Goal: Transaction & Acquisition: Purchase product/service

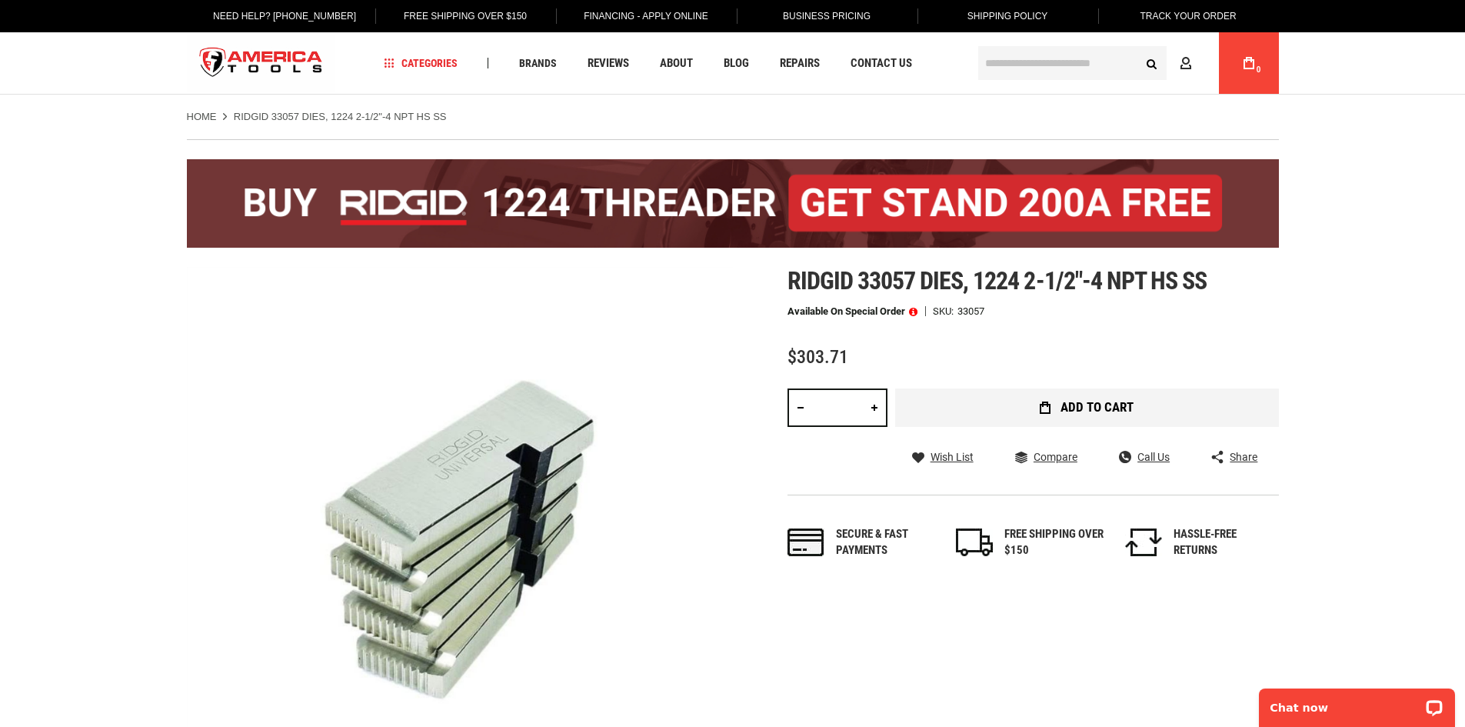
click at [1148, 407] on button "Add to Cart" at bounding box center [1087, 407] width 384 height 38
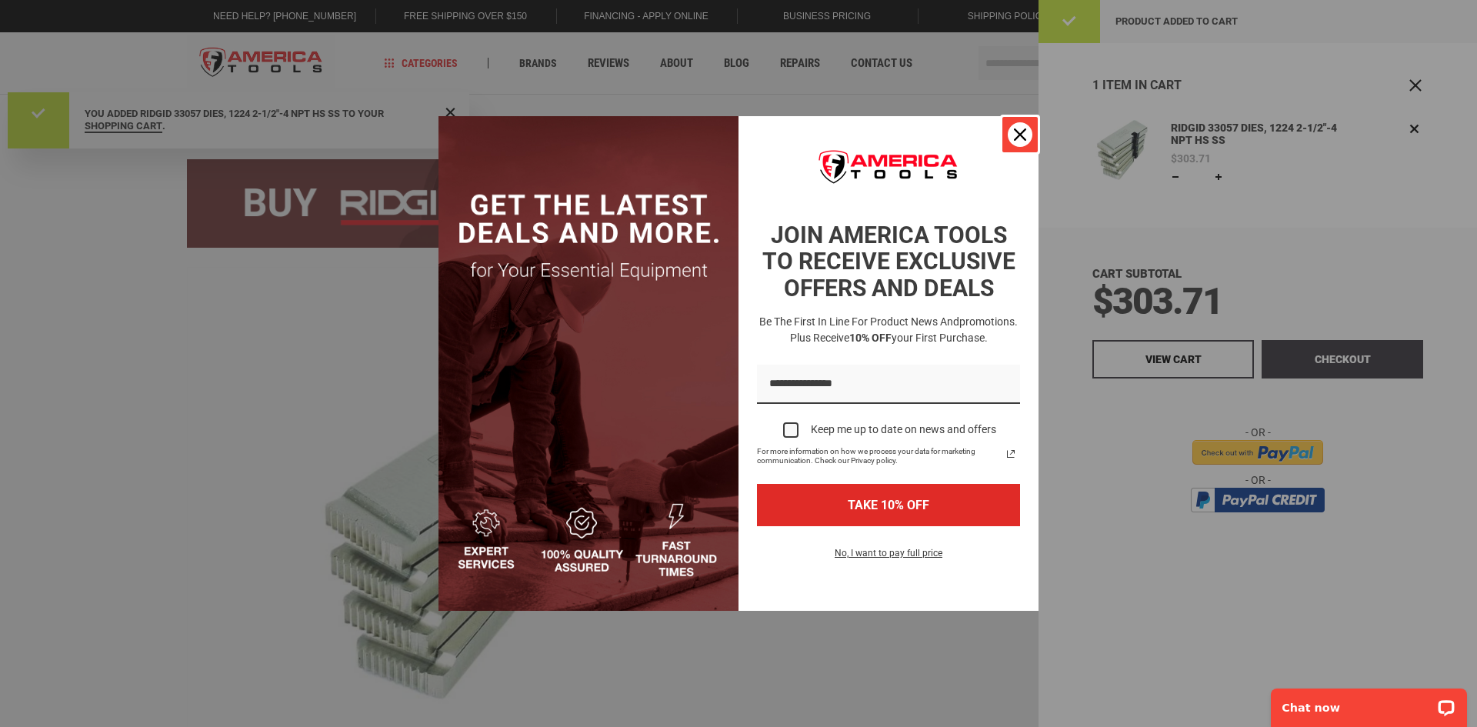
click at [1020, 136] on icon "close icon" at bounding box center [1020, 134] width 12 height 12
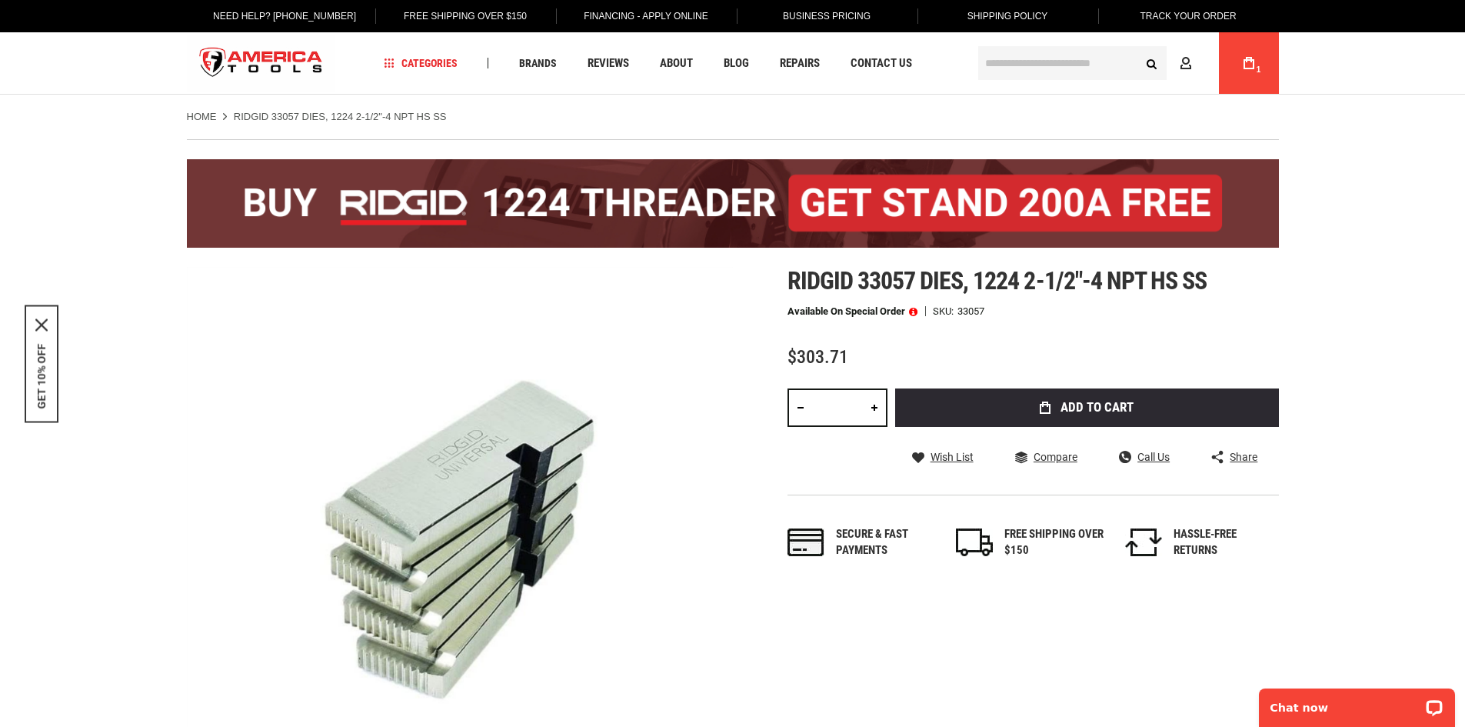
click at [1260, 63] on link "My Cart 1" at bounding box center [1248, 63] width 29 height 62
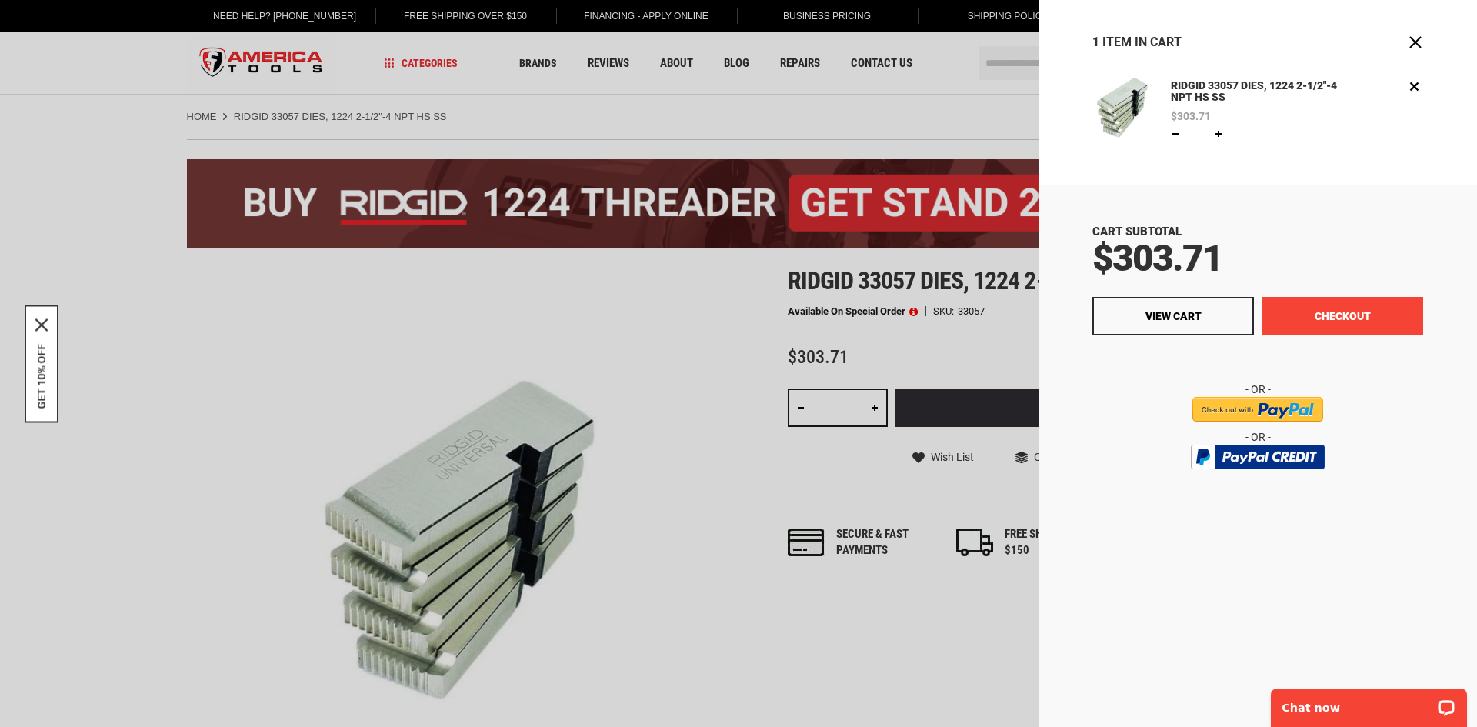
click at [1373, 313] on button "Checkout" at bounding box center [1341, 316] width 161 height 38
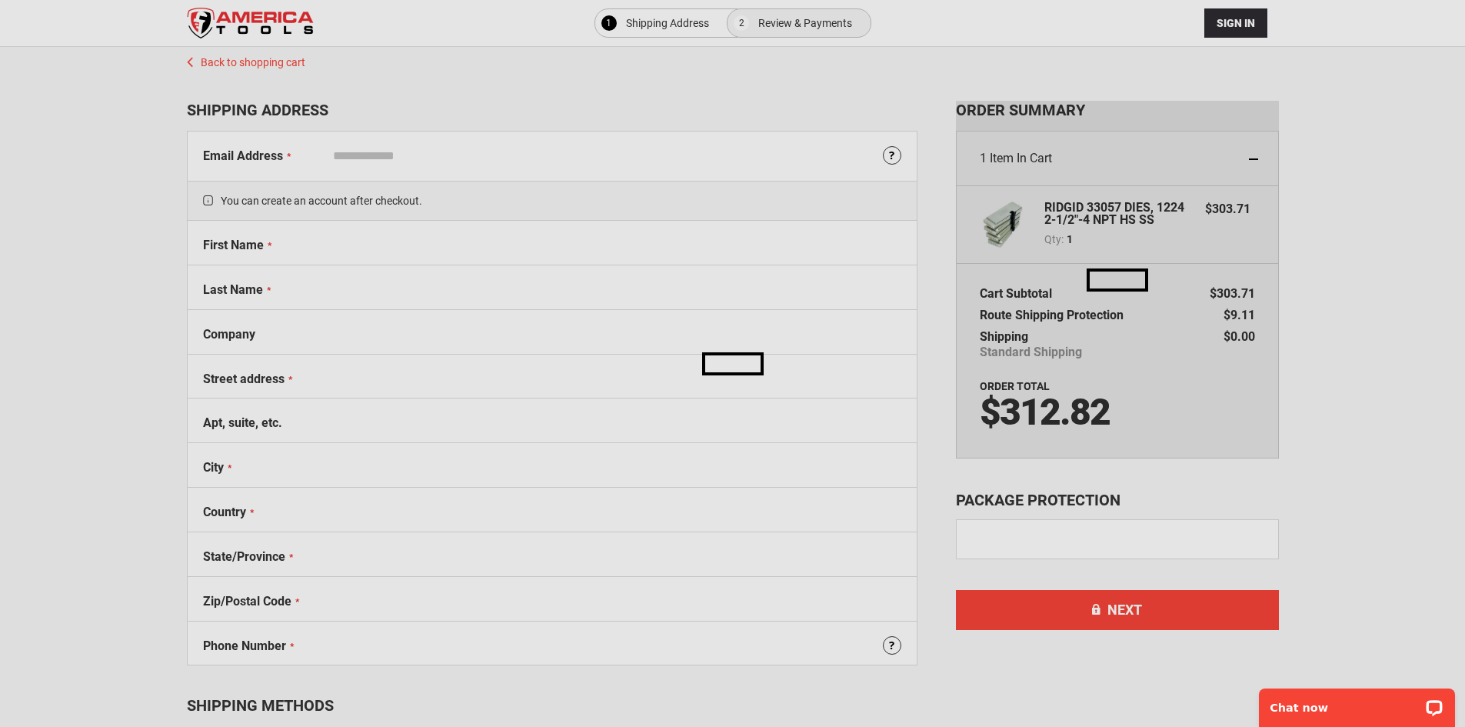
select select "**"
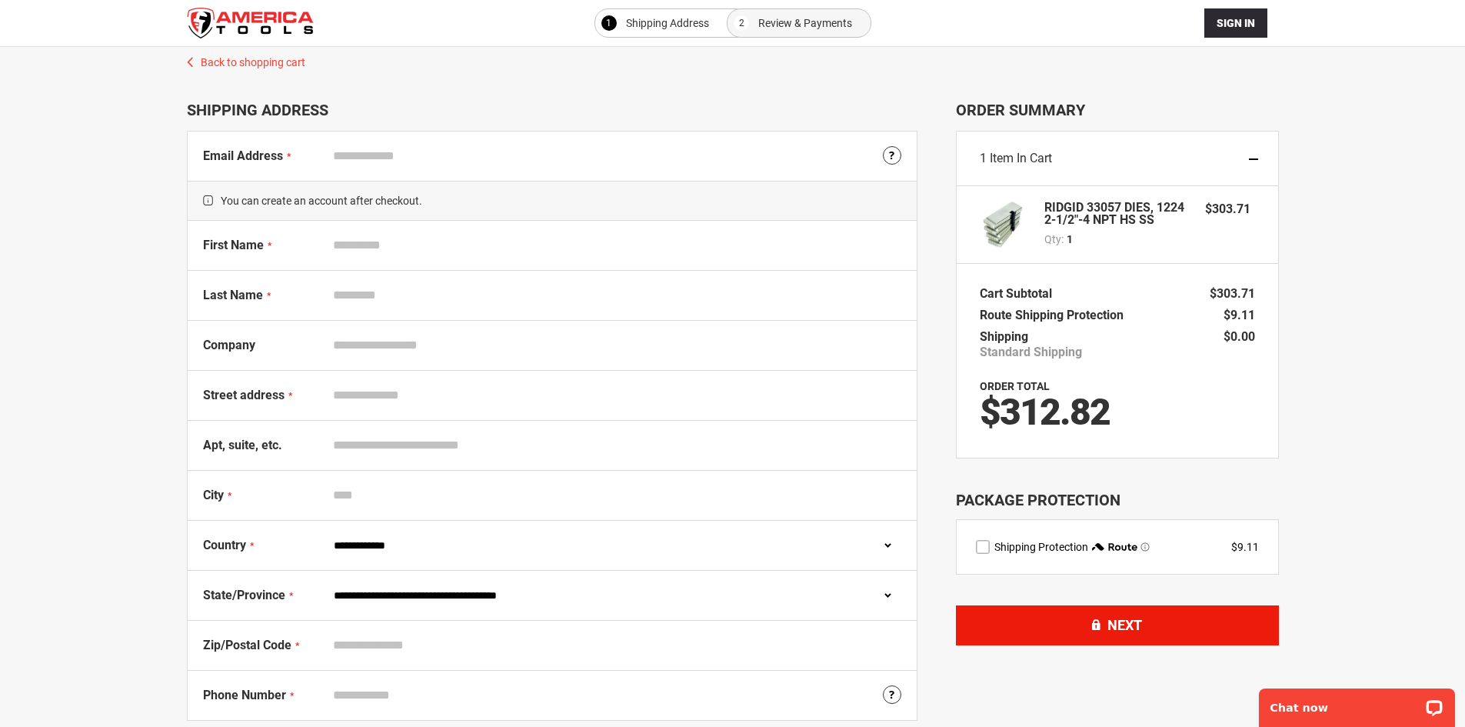
click at [1194, 631] on button "Next" at bounding box center [1117, 625] width 323 height 40
click at [408, 155] on input "Email Address" at bounding box center [613, 155] width 575 height 29
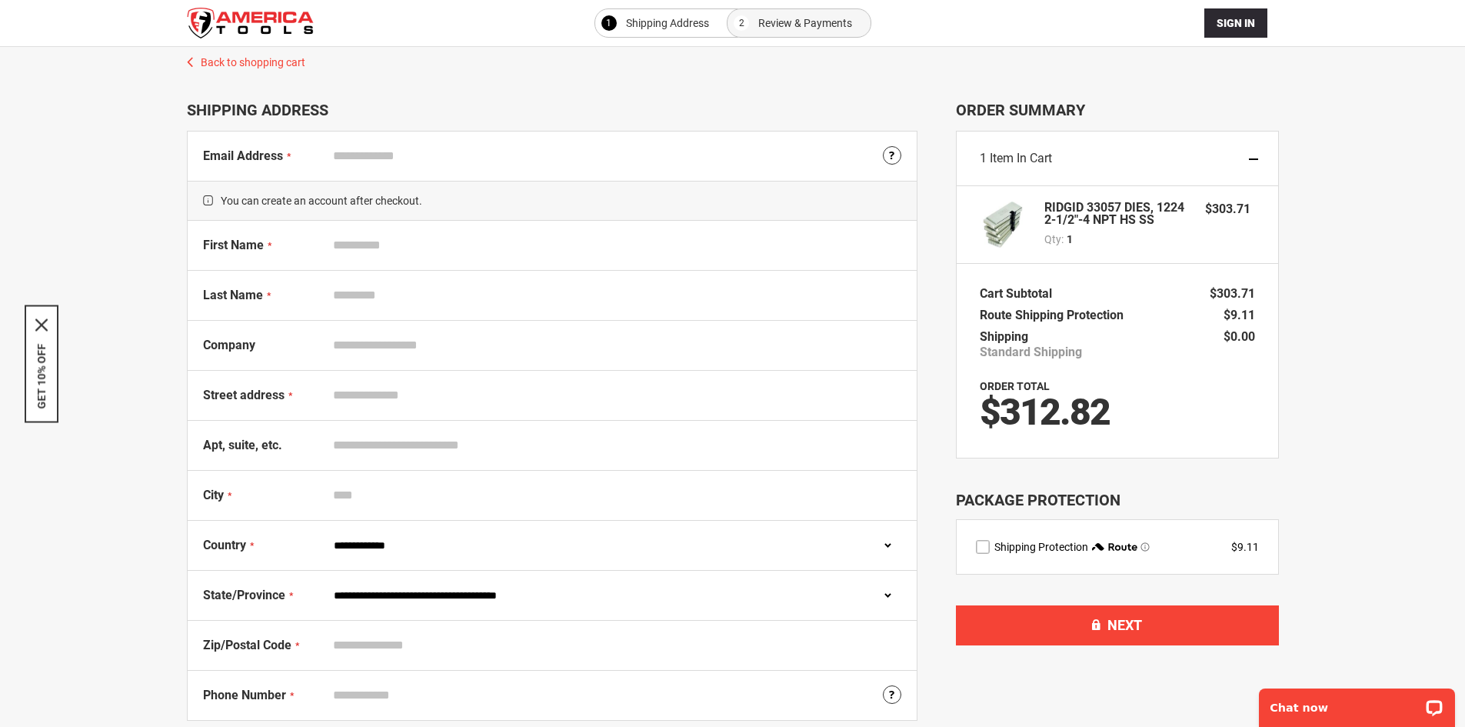
type input "**********"
click at [389, 239] on input "First Name" at bounding box center [613, 245] width 575 height 29
type input "******"
type input "**********"
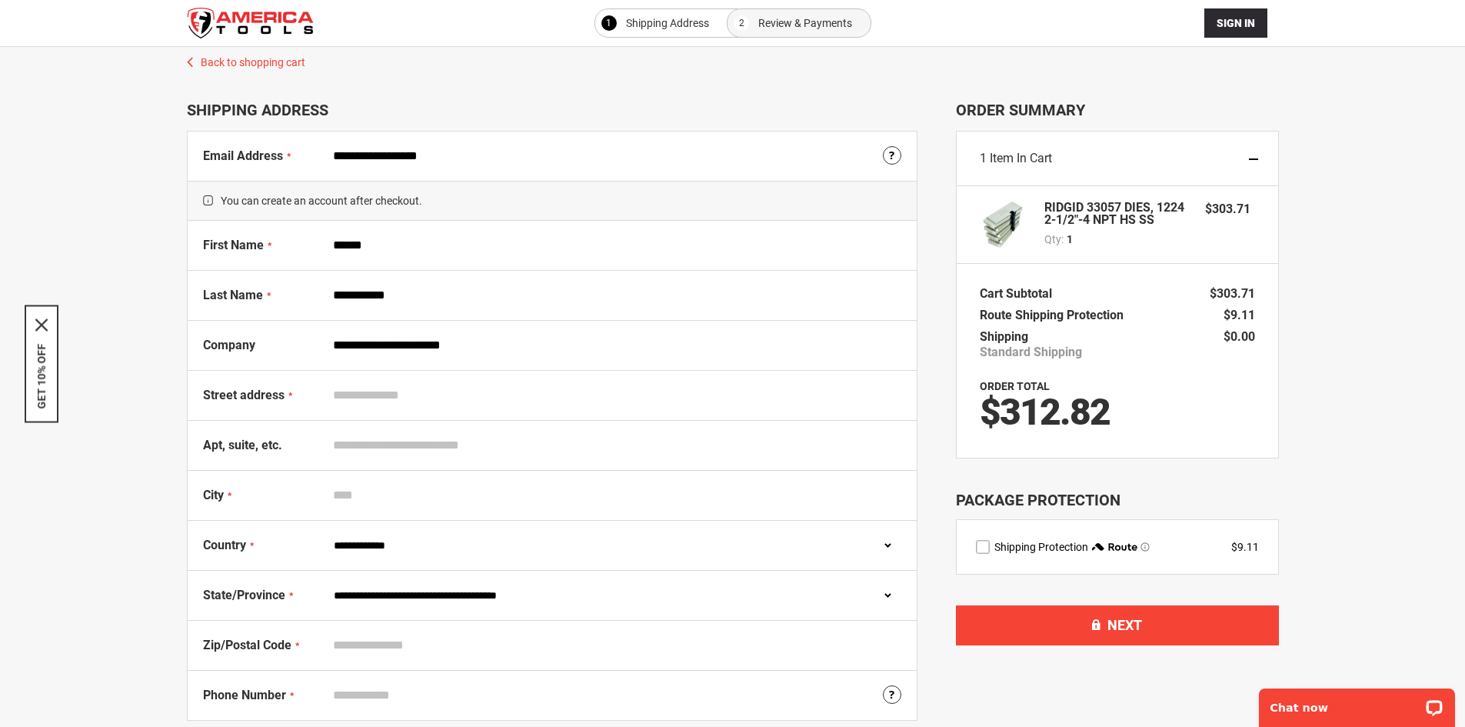
type input "**********"
type input "*********"
select select "*"
type input "*****"
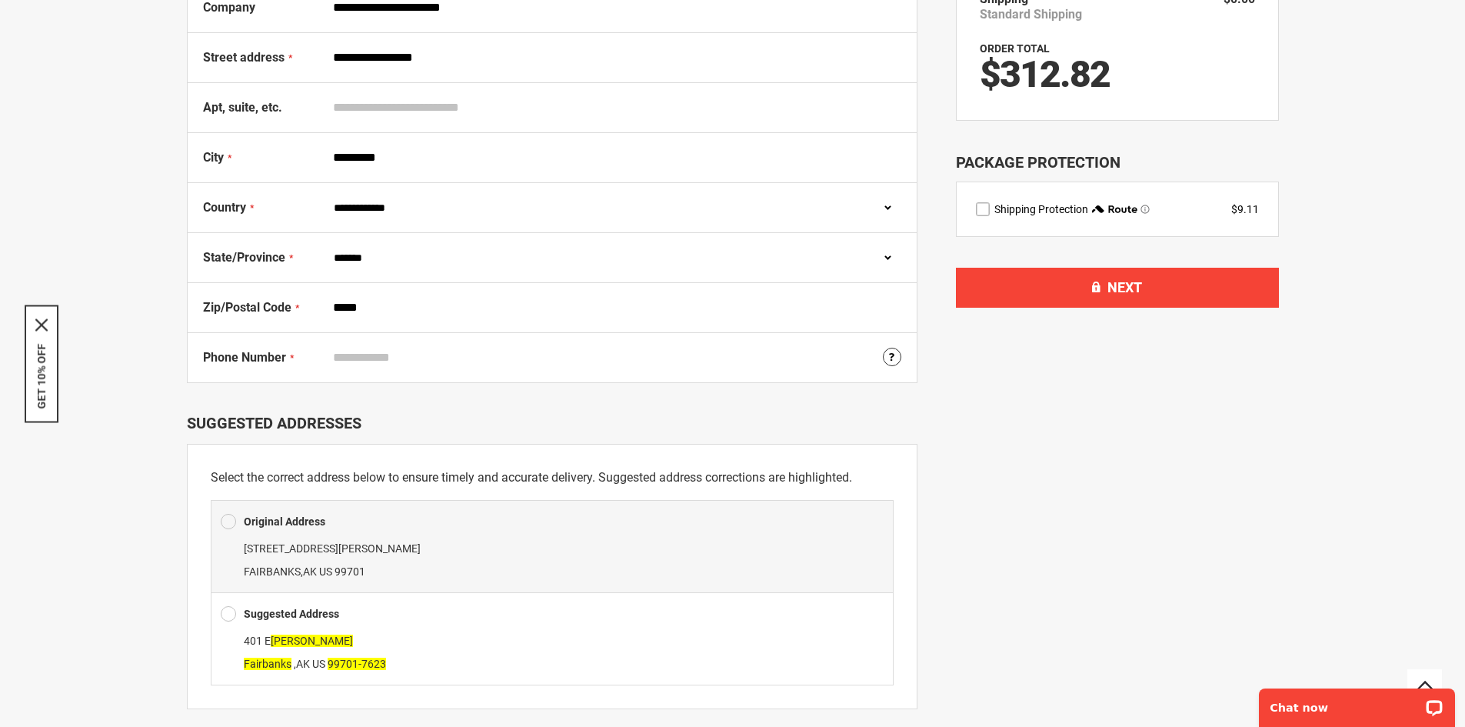
scroll to position [538, 0]
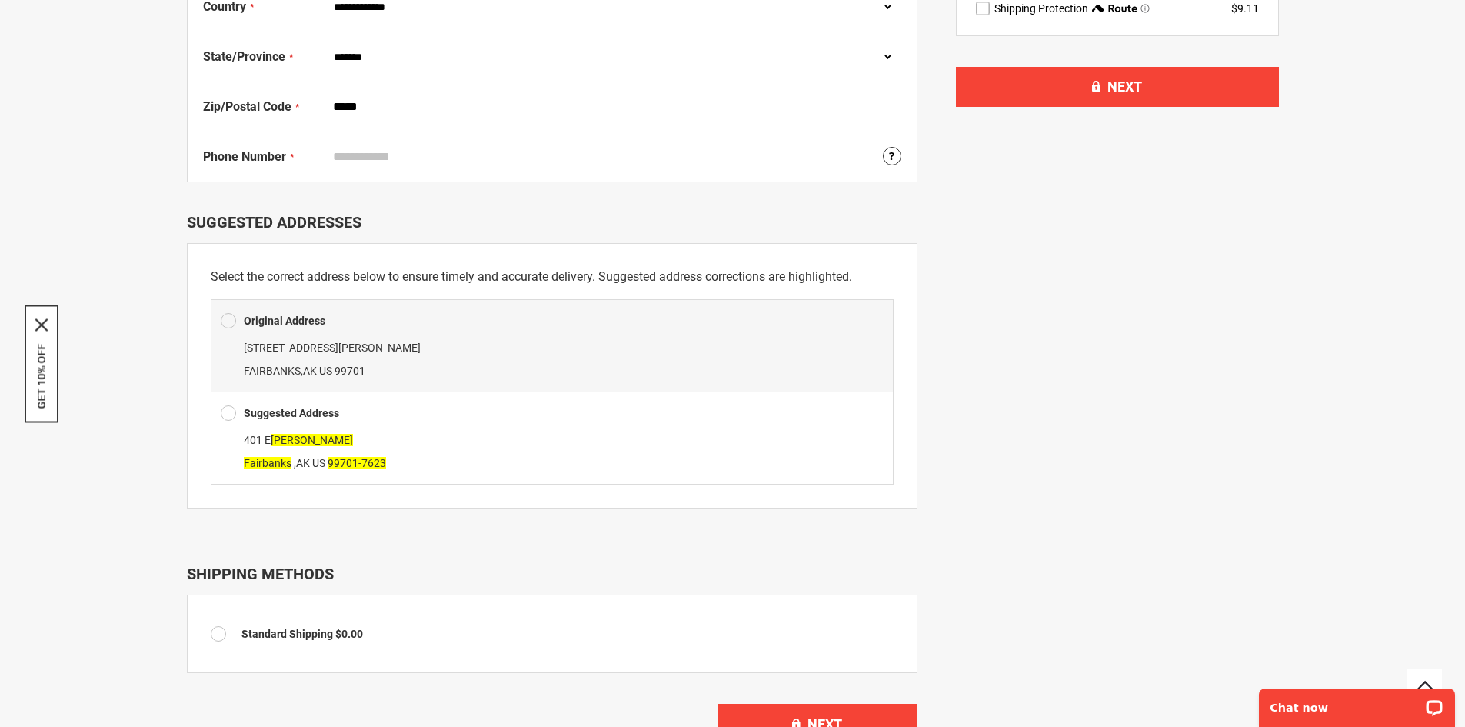
click at [229, 412] on span at bounding box center [228, 412] width 15 height 23
click at [242, 412] on div at bounding box center [232, 412] width 23 height 23
click at [235, 413] on span at bounding box center [228, 412] width 15 height 23
click at [226, 413] on span at bounding box center [228, 412] width 15 height 23
click at [225, 413] on span at bounding box center [228, 412] width 15 height 23
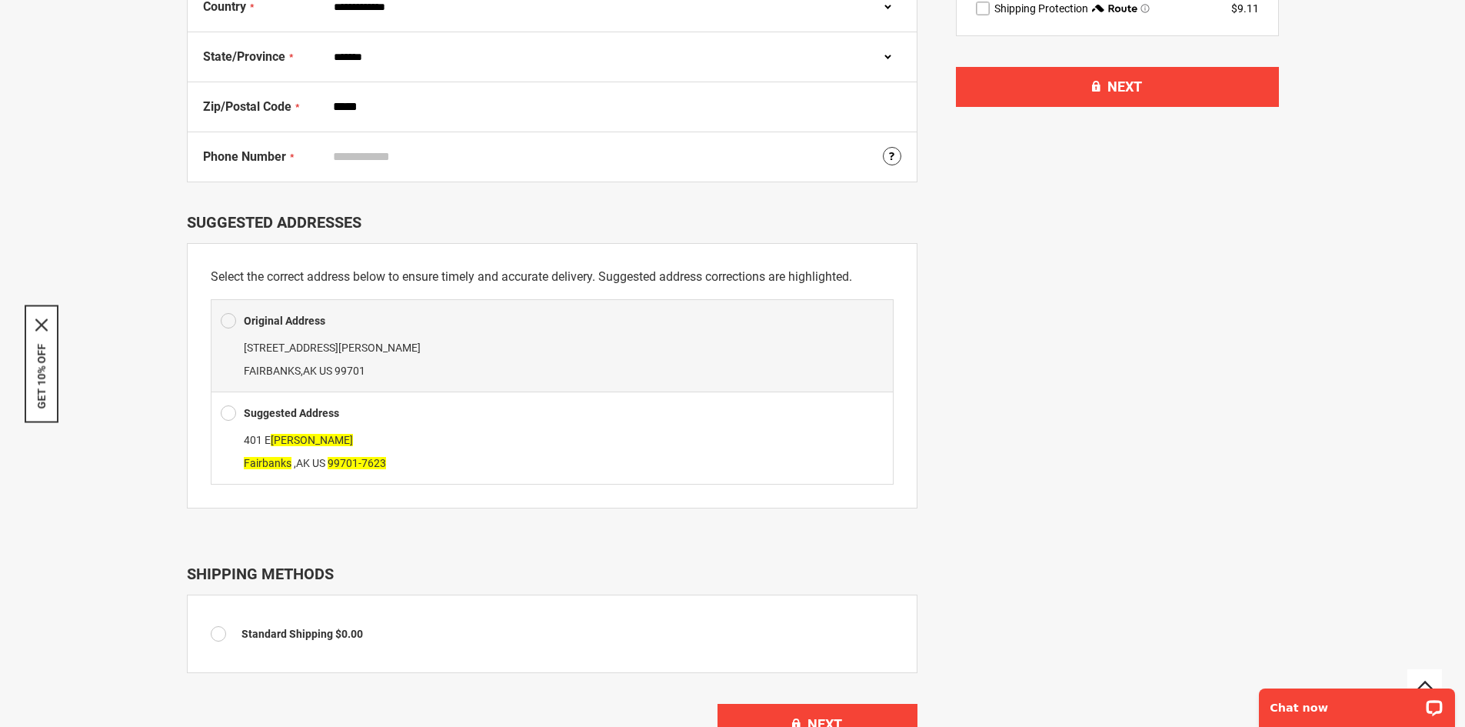
click at [225, 413] on span at bounding box center [228, 412] width 15 height 23
click at [229, 410] on span at bounding box center [228, 412] width 15 height 23
click at [229, 404] on span at bounding box center [228, 412] width 15 height 23
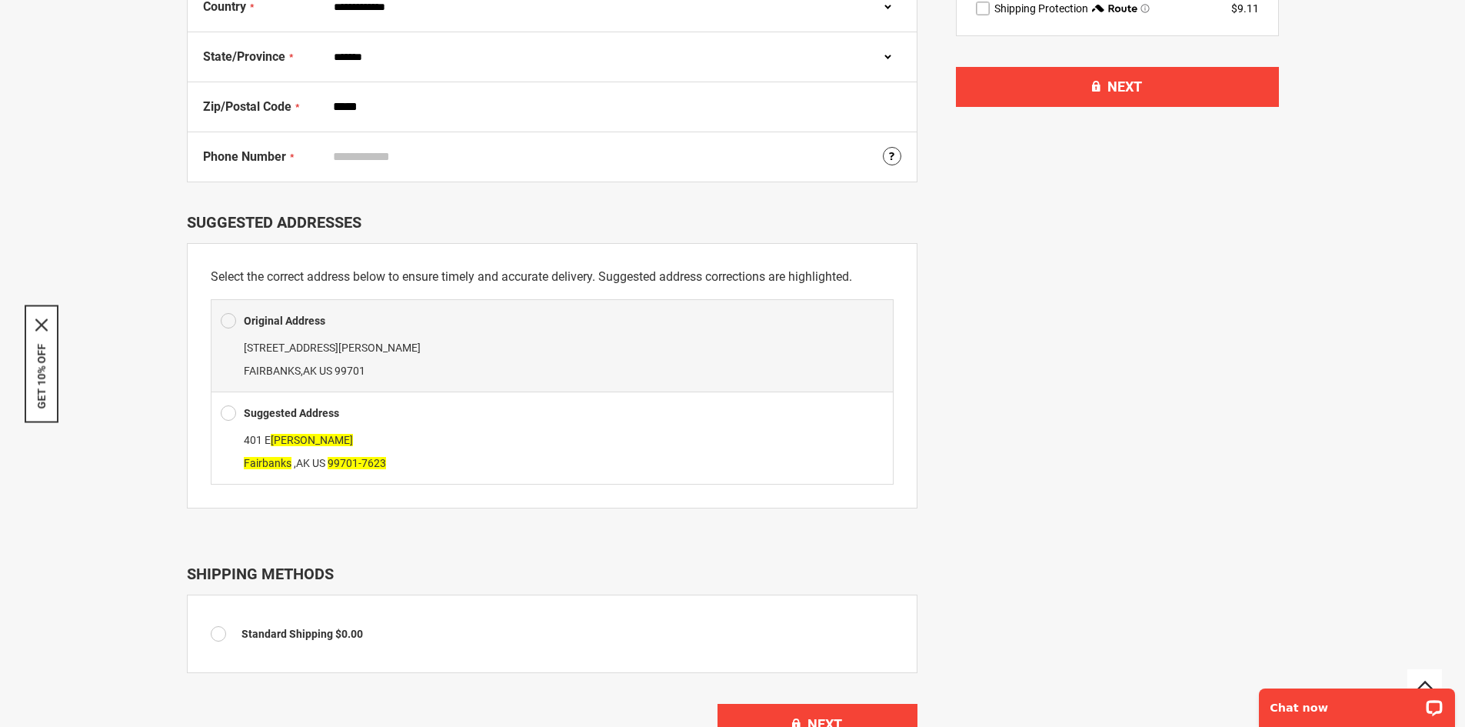
click at [229, 404] on span at bounding box center [228, 412] width 15 height 23
click at [231, 413] on span at bounding box center [228, 412] width 15 height 23
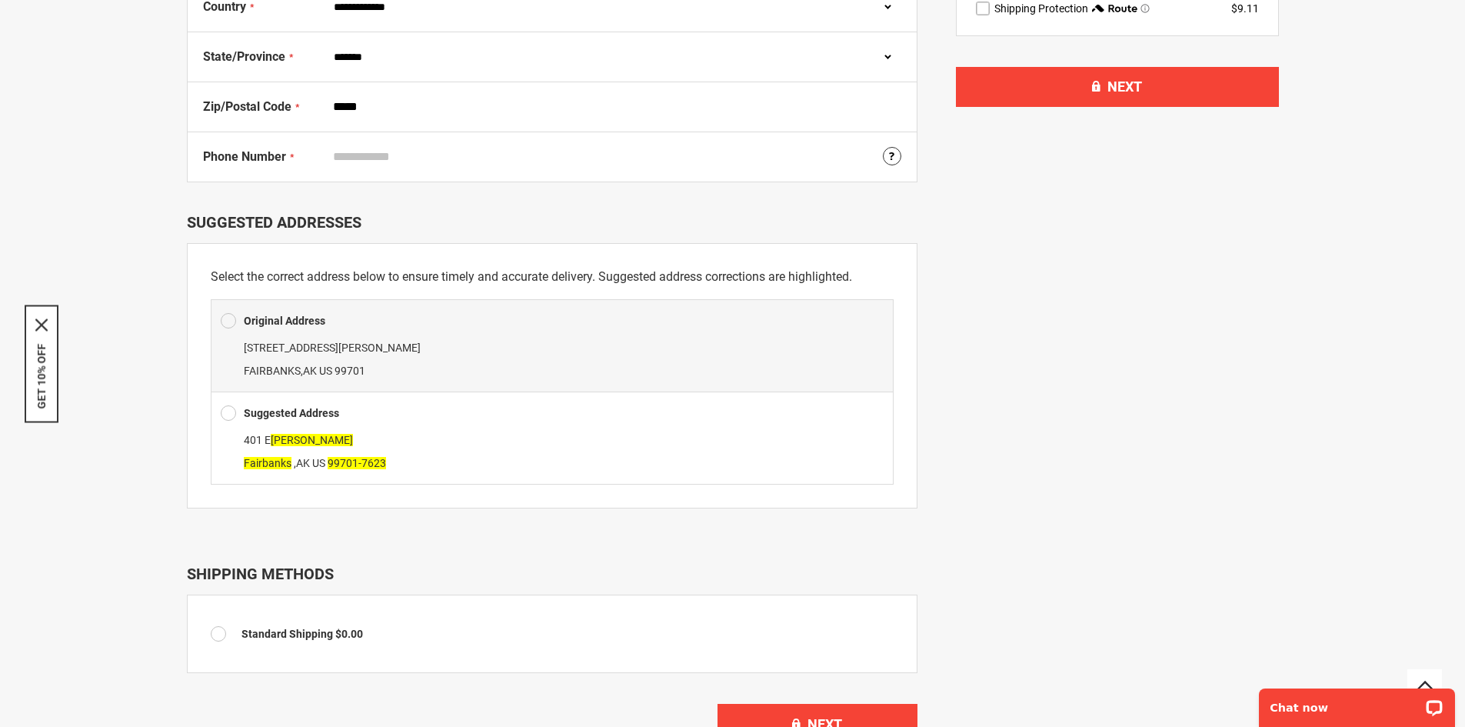
click at [231, 413] on span at bounding box center [228, 412] width 15 height 23
click at [228, 413] on span at bounding box center [228, 412] width 15 height 23
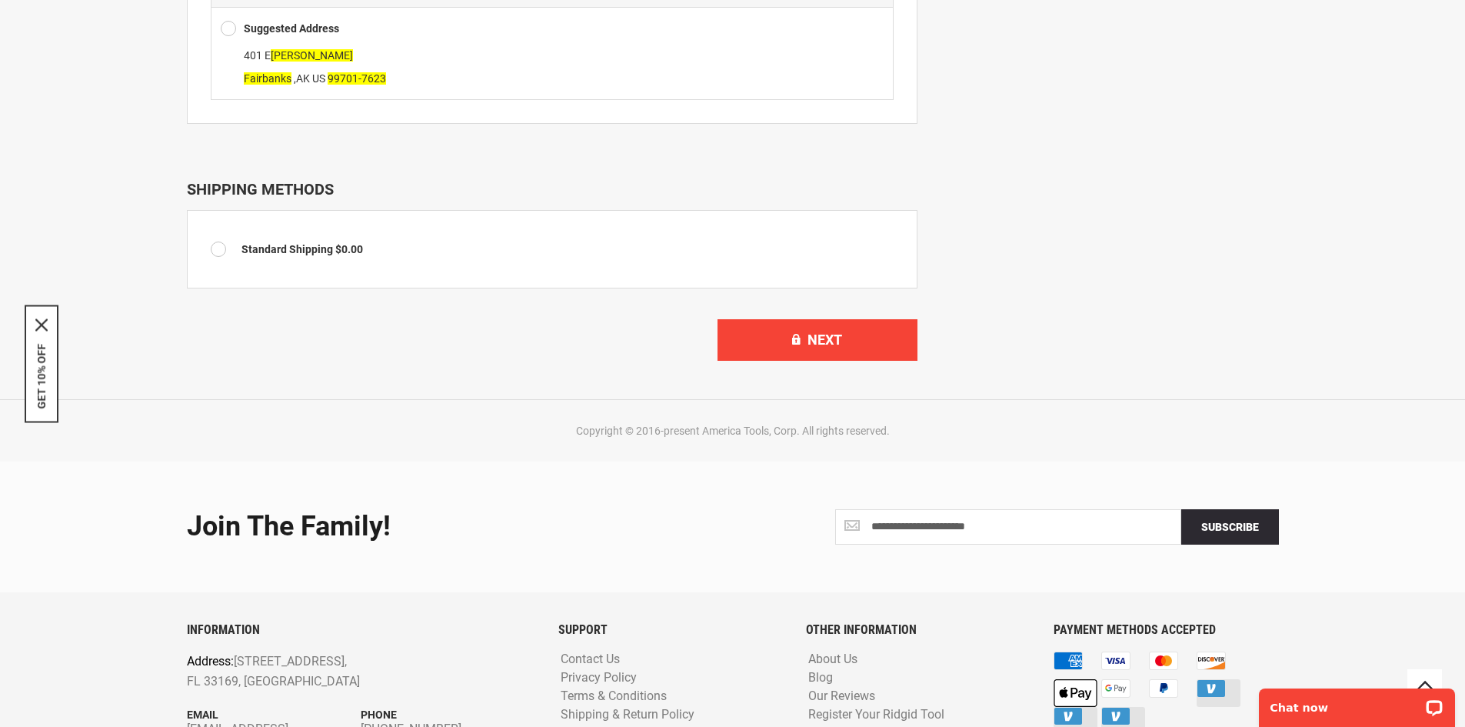
click at [288, 253] on span "Standard Shipping" at bounding box center [287, 249] width 92 height 12
click at [278, 248] on span "Standard Shipping" at bounding box center [287, 249] width 92 height 12
click at [358, 243] on span "$0.00" at bounding box center [349, 249] width 28 height 12
click at [231, 25] on span at bounding box center [228, 28] width 15 height 23
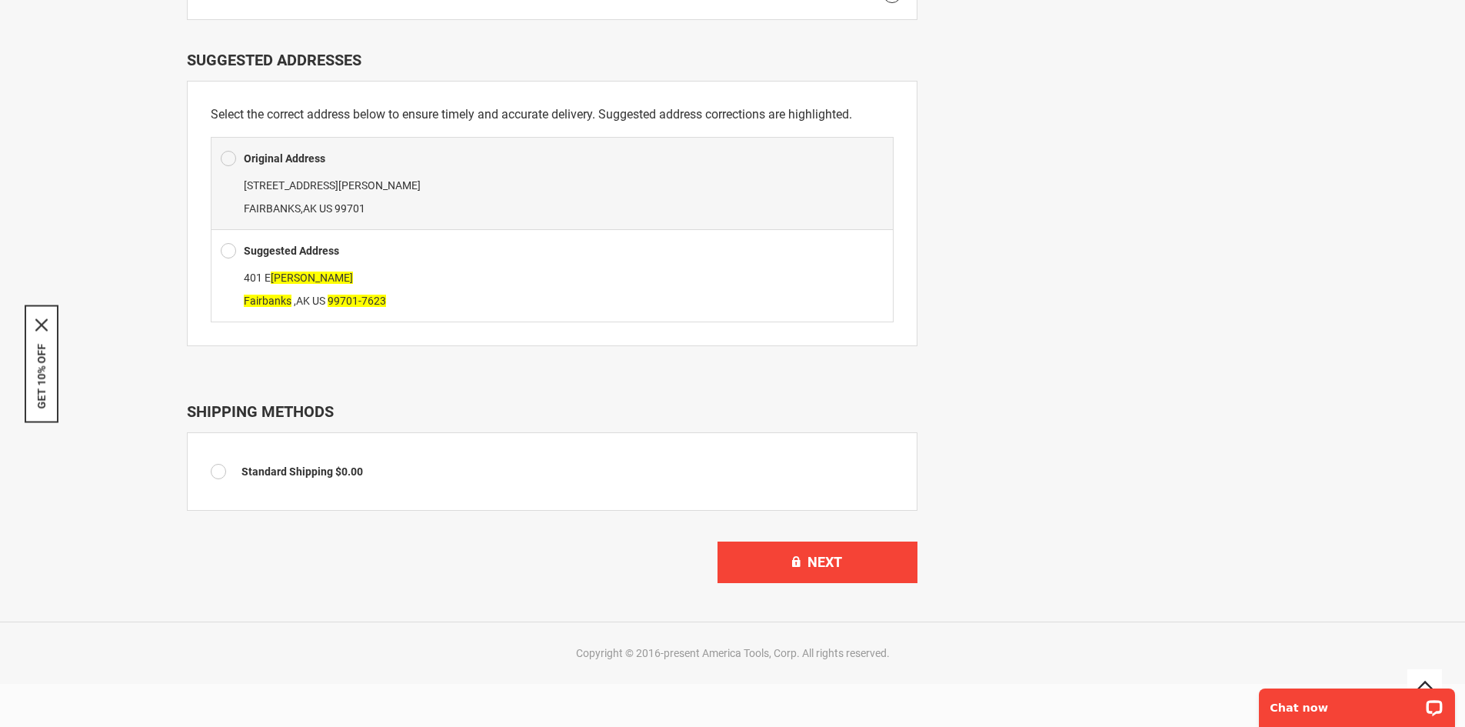
scroll to position [692, 0]
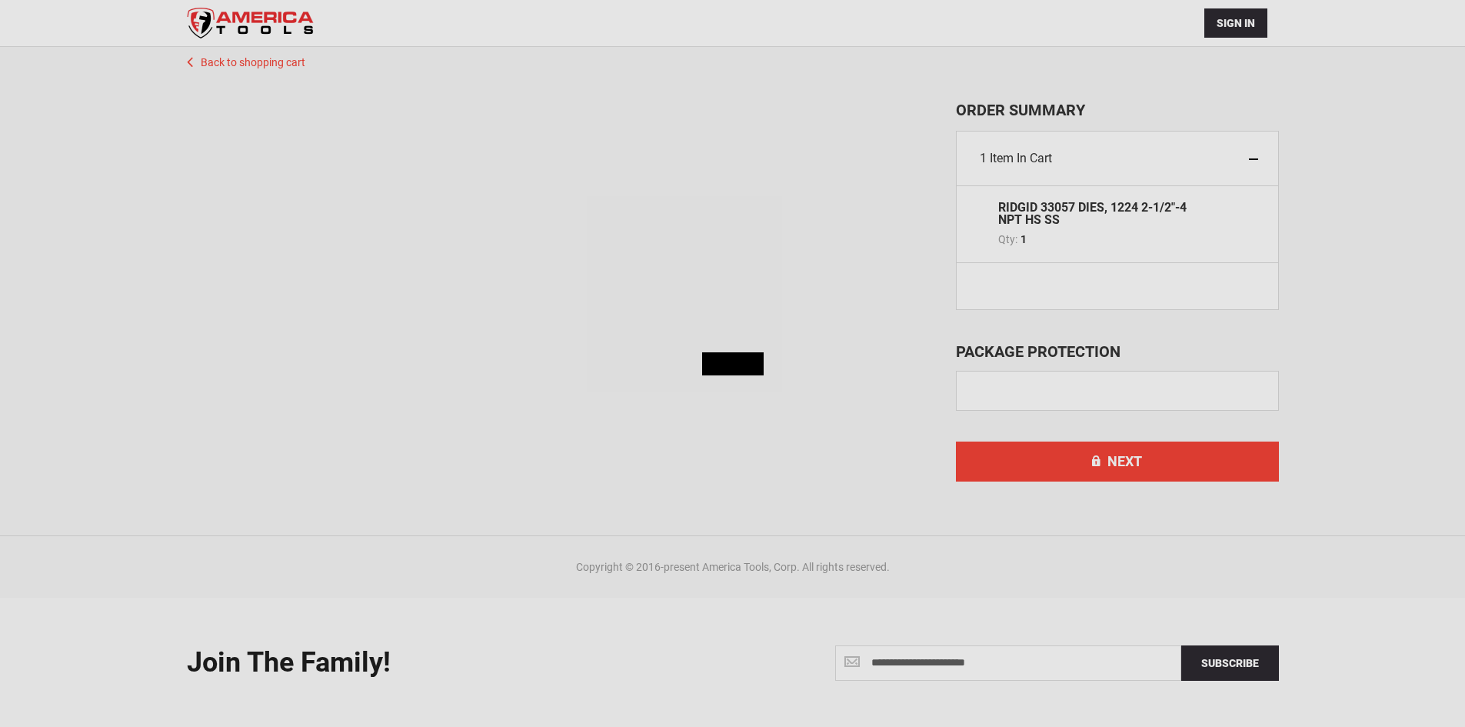
select select "**"
select select "*"
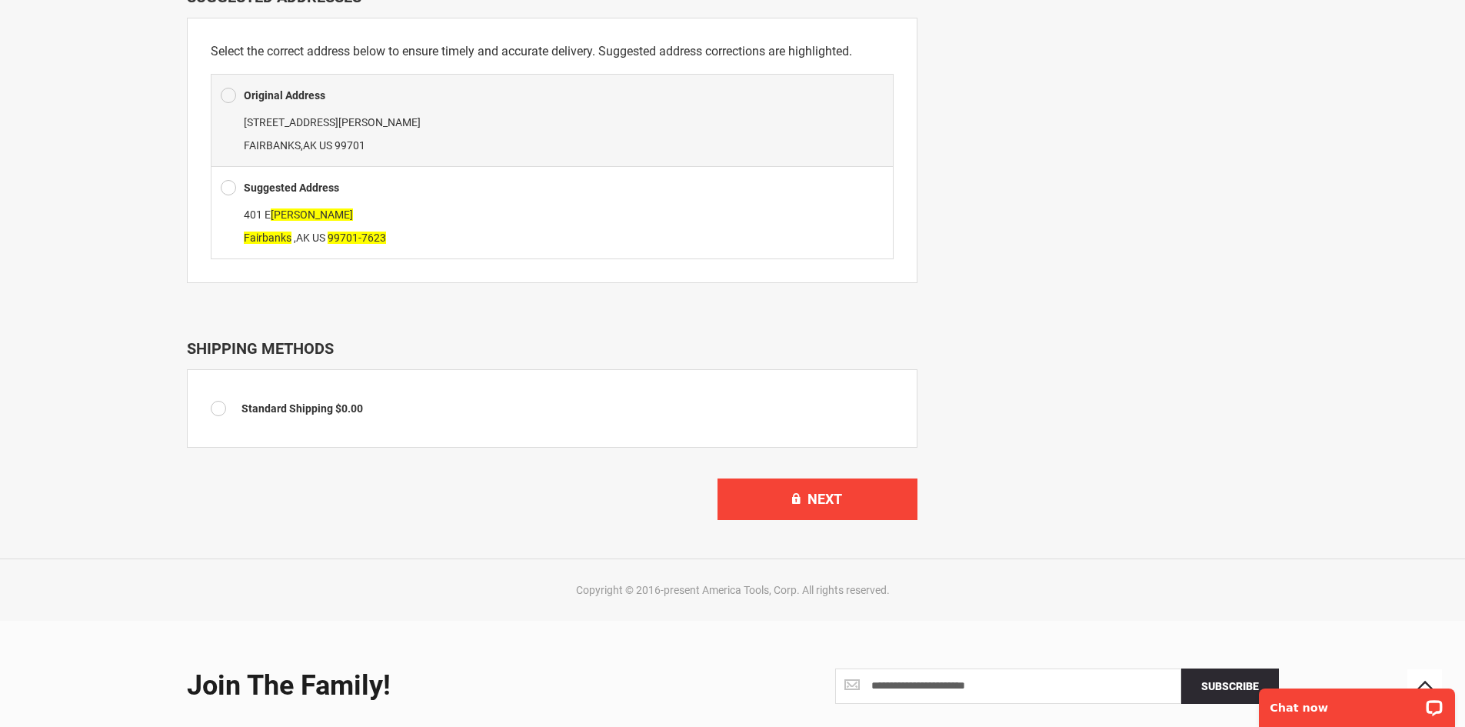
scroll to position [769, 0]
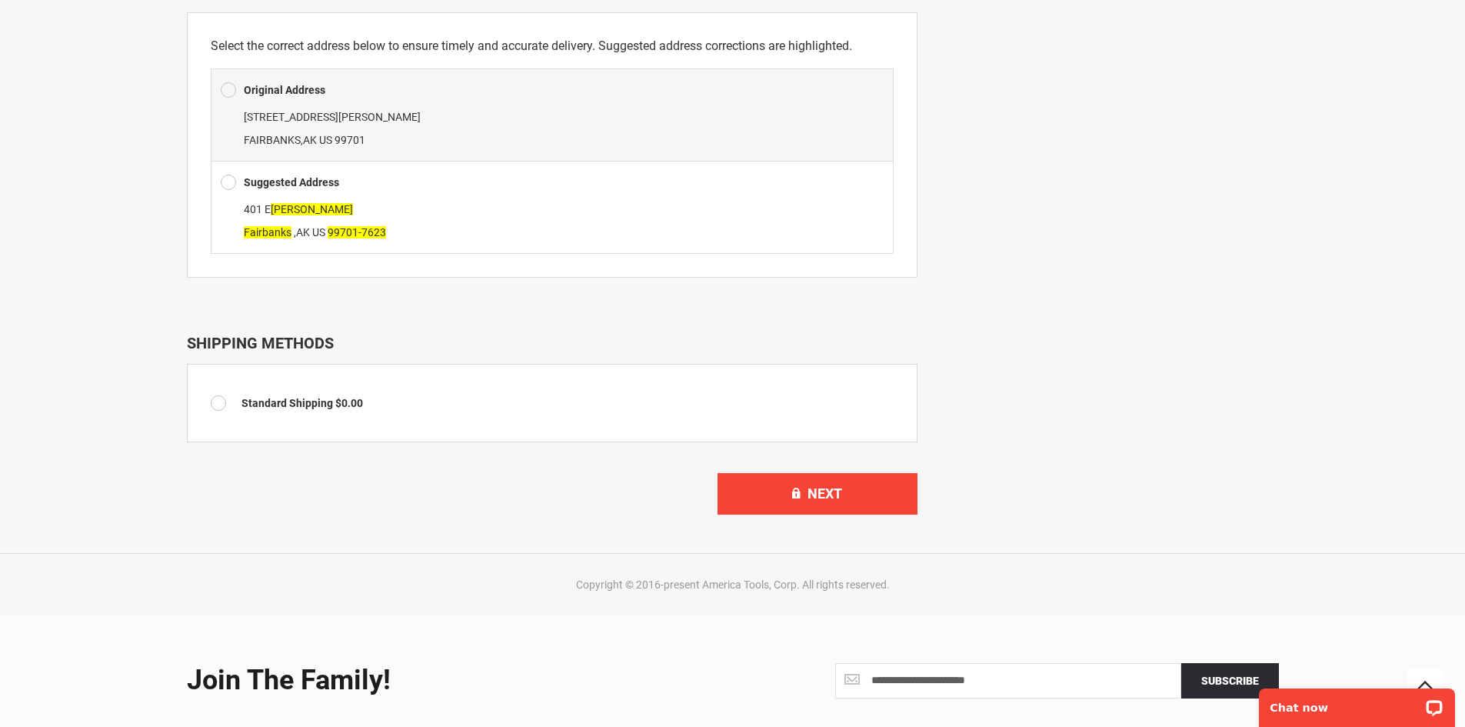
click at [229, 180] on span at bounding box center [228, 182] width 15 height 23
click at [832, 492] on span "Next" at bounding box center [824, 493] width 35 height 16
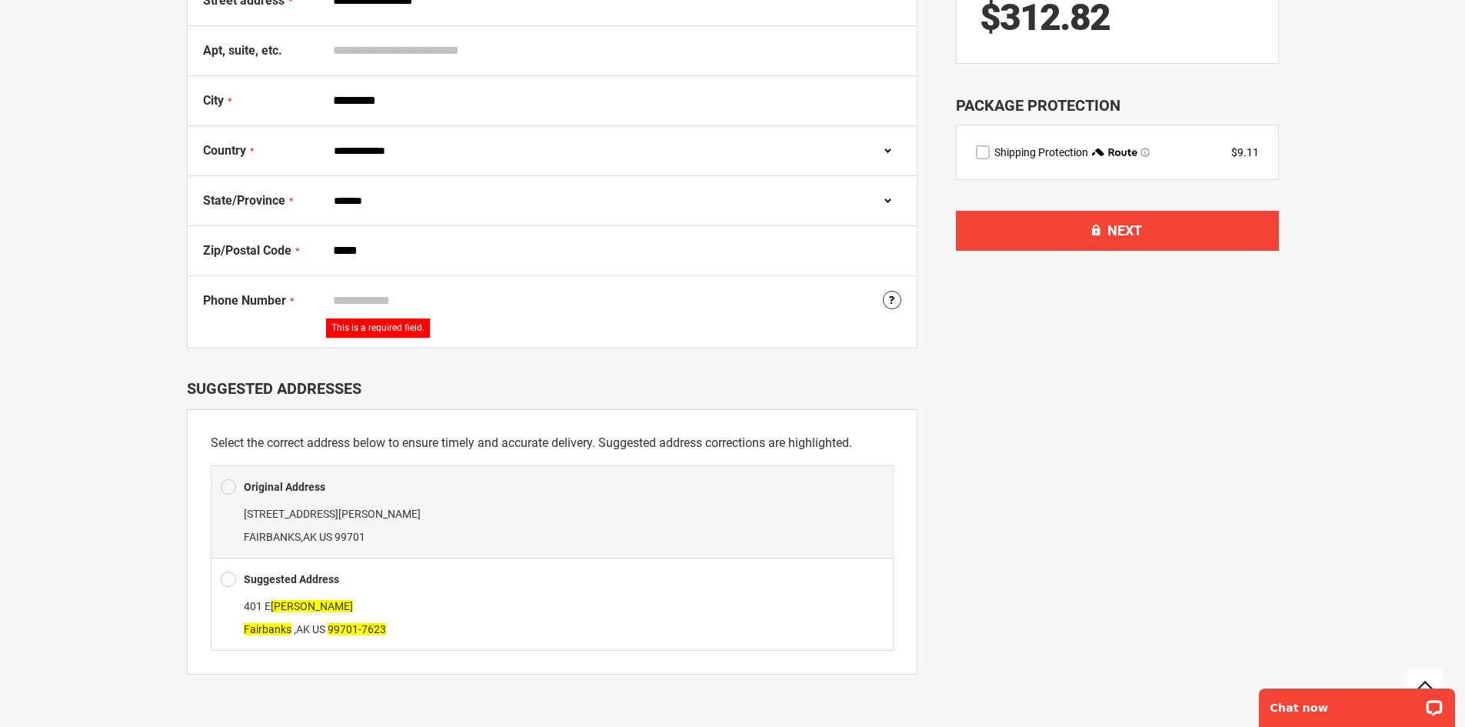
scroll to position [486, 0]
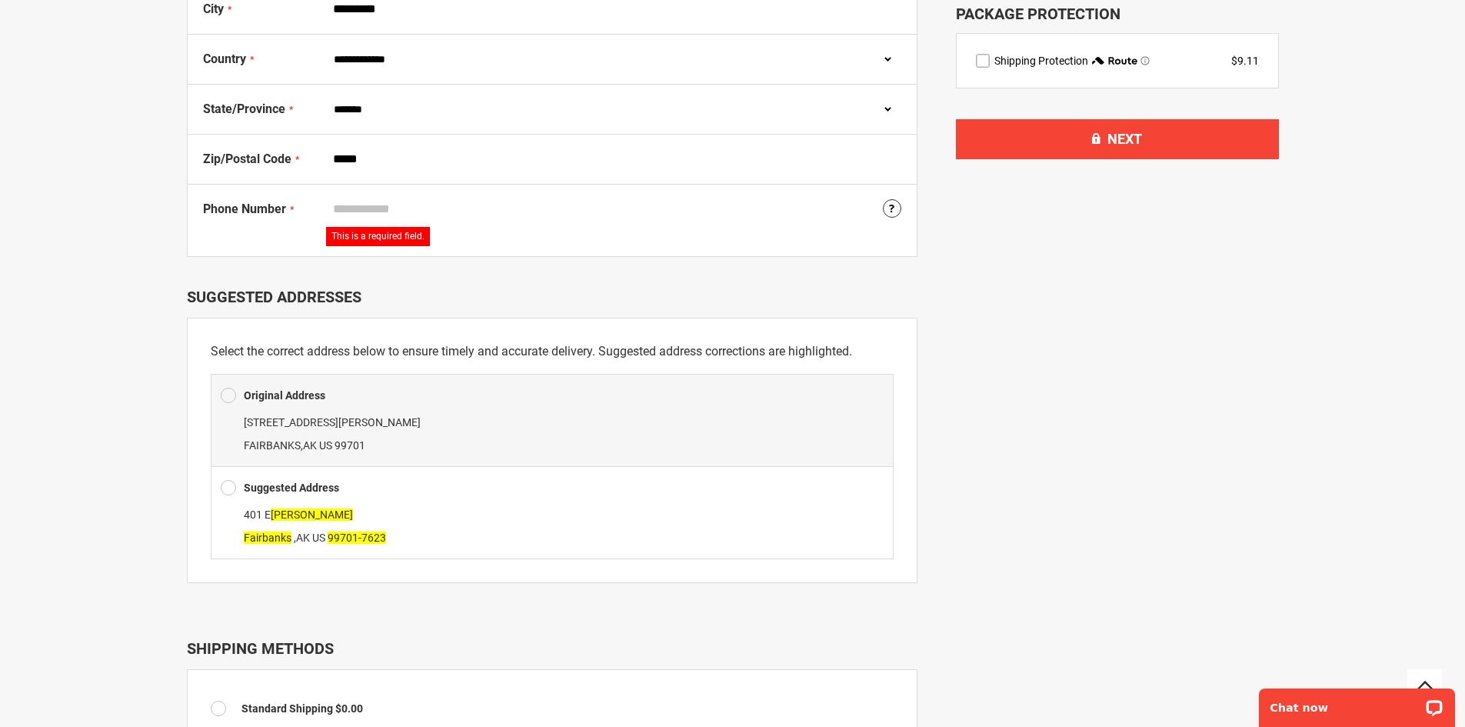
click at [230, 489] on span at bounding box center [228, 487] width 15 height 23
click at [390, 214] on input "Phone Number" at bounding box center [613, 209] width 575 height 29
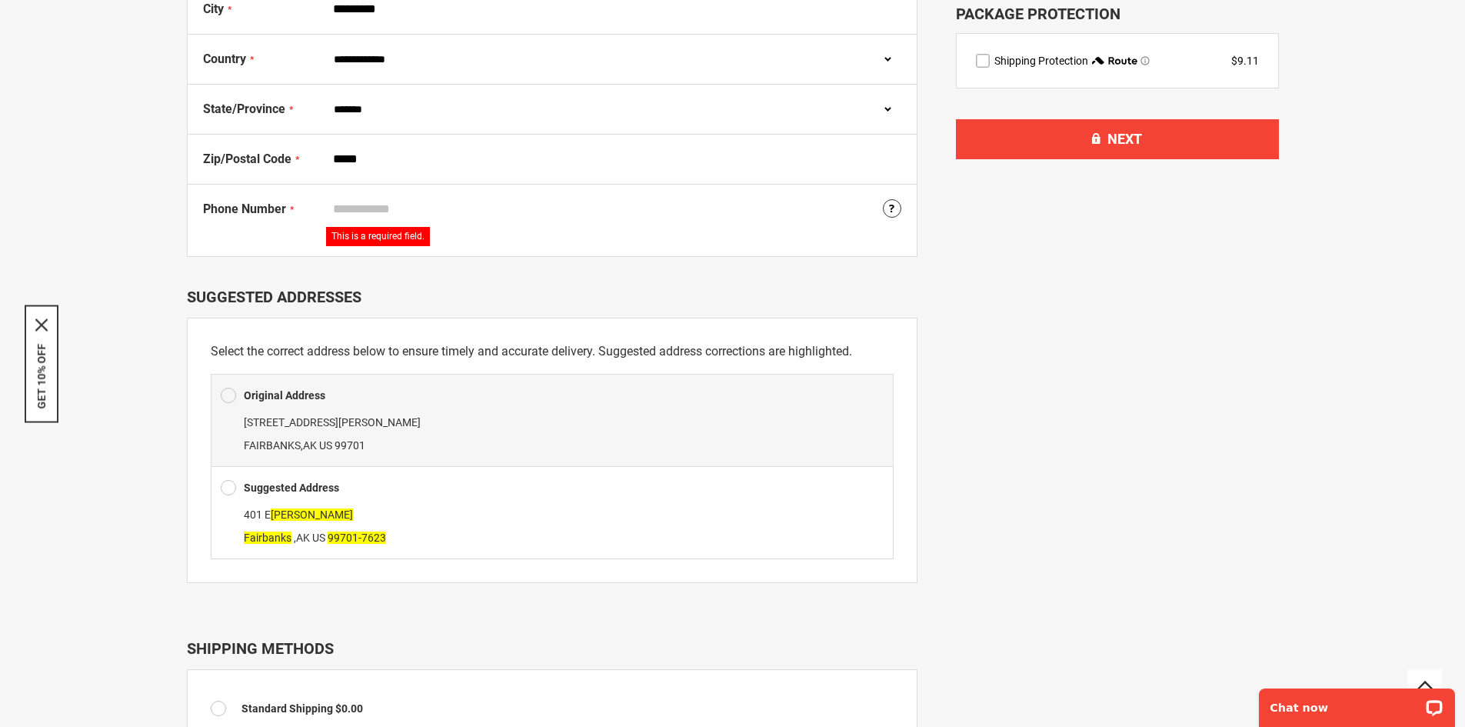
type input "**********"
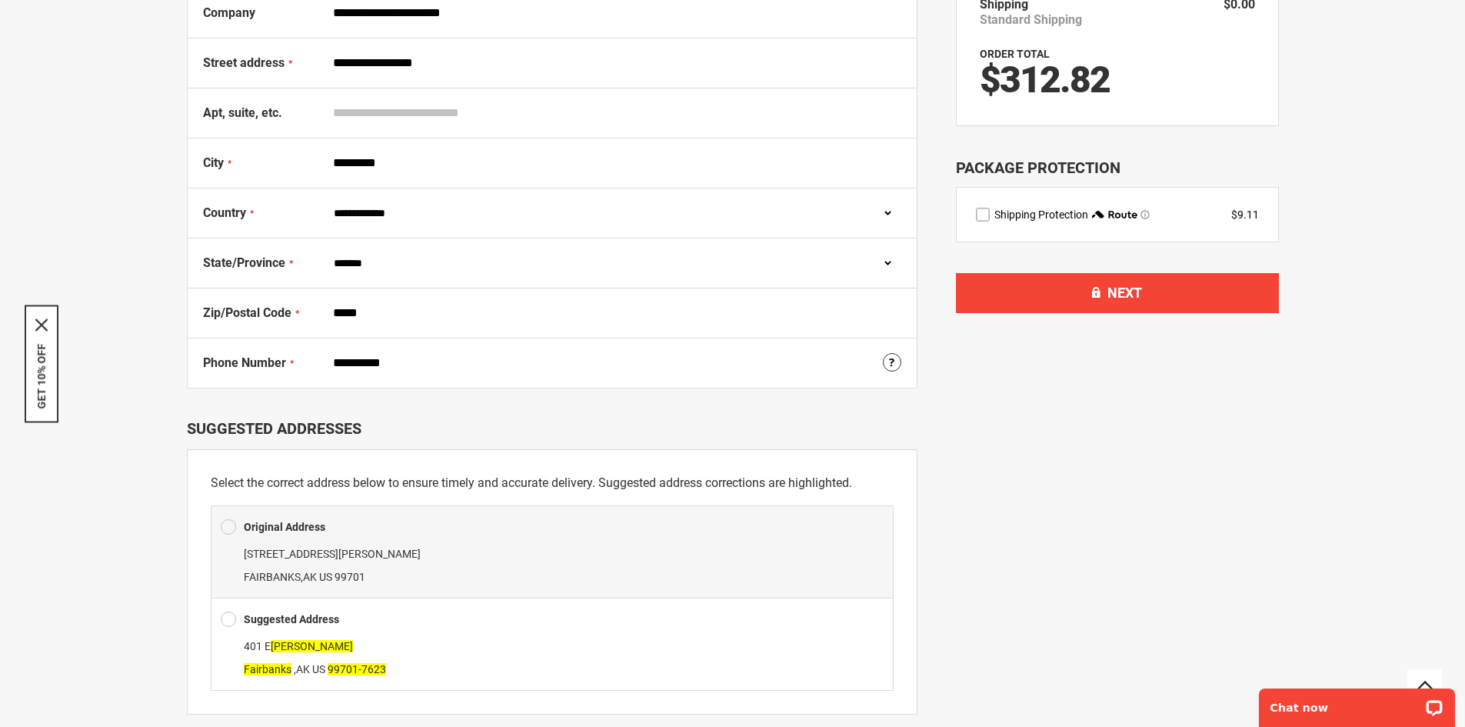
scroll to position [640, 0]
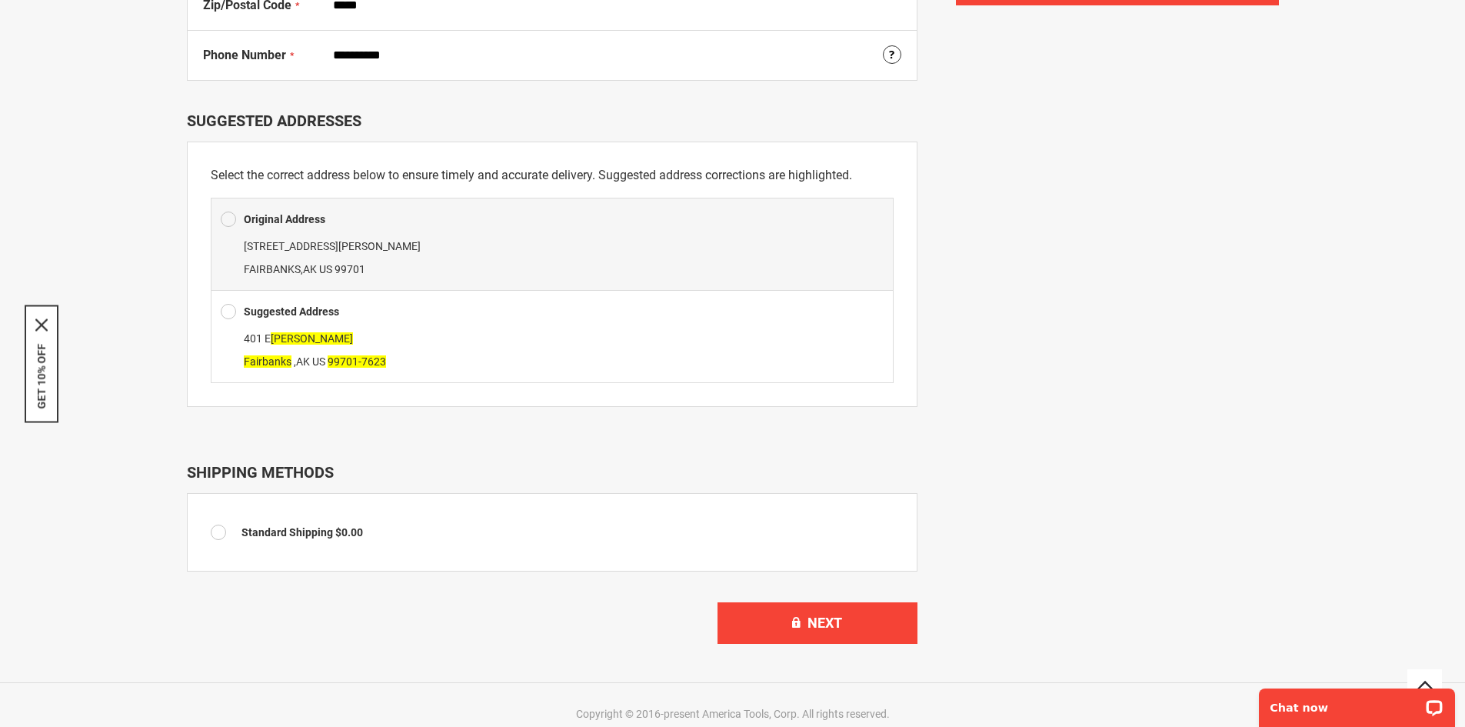
click at [226, 311] on span at bounding box center [228, 311] width 15 height 23
click at [829, 621] on span "Next" at bounding box center [824, 622] width 35 height 16
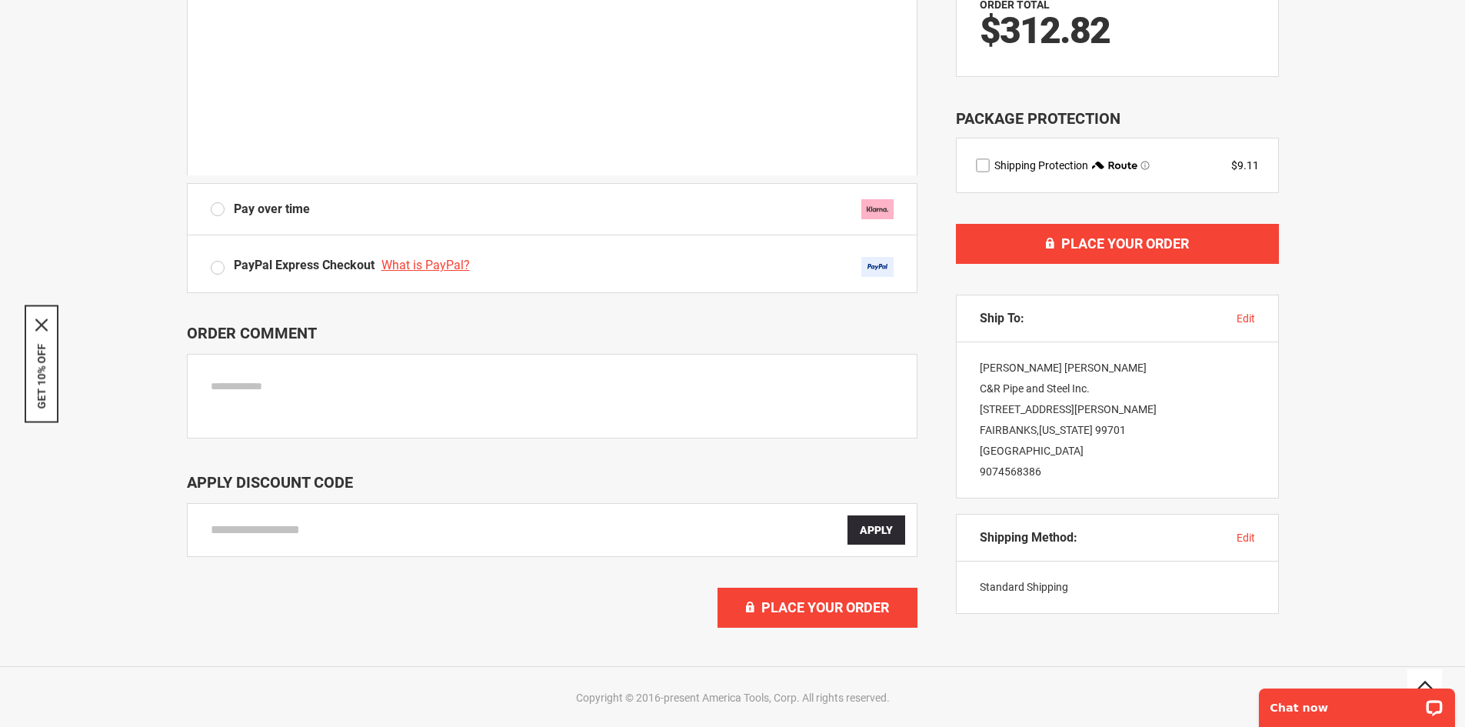
scroll to position [461, 0]
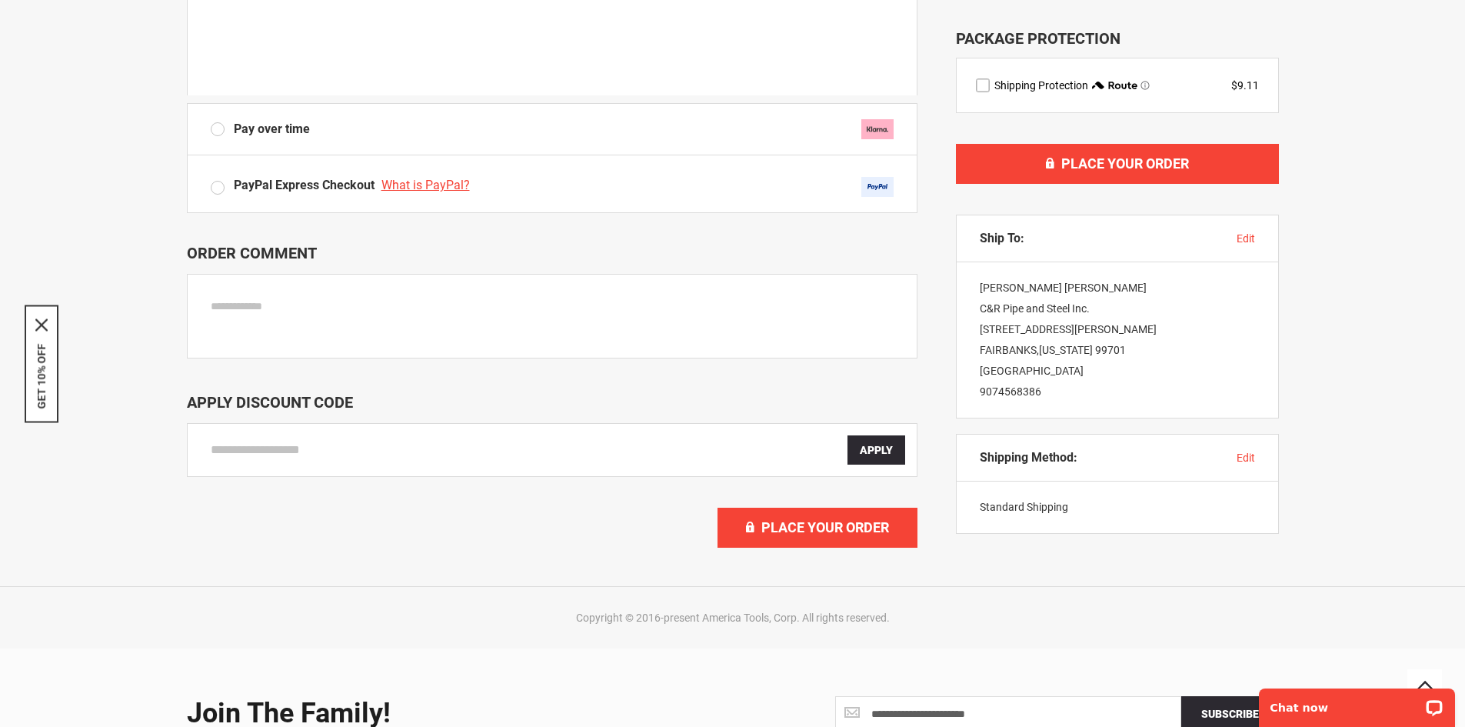
click at [1245, 453] on span "edit" at bounding box center [1246, 457] width 18 height 12
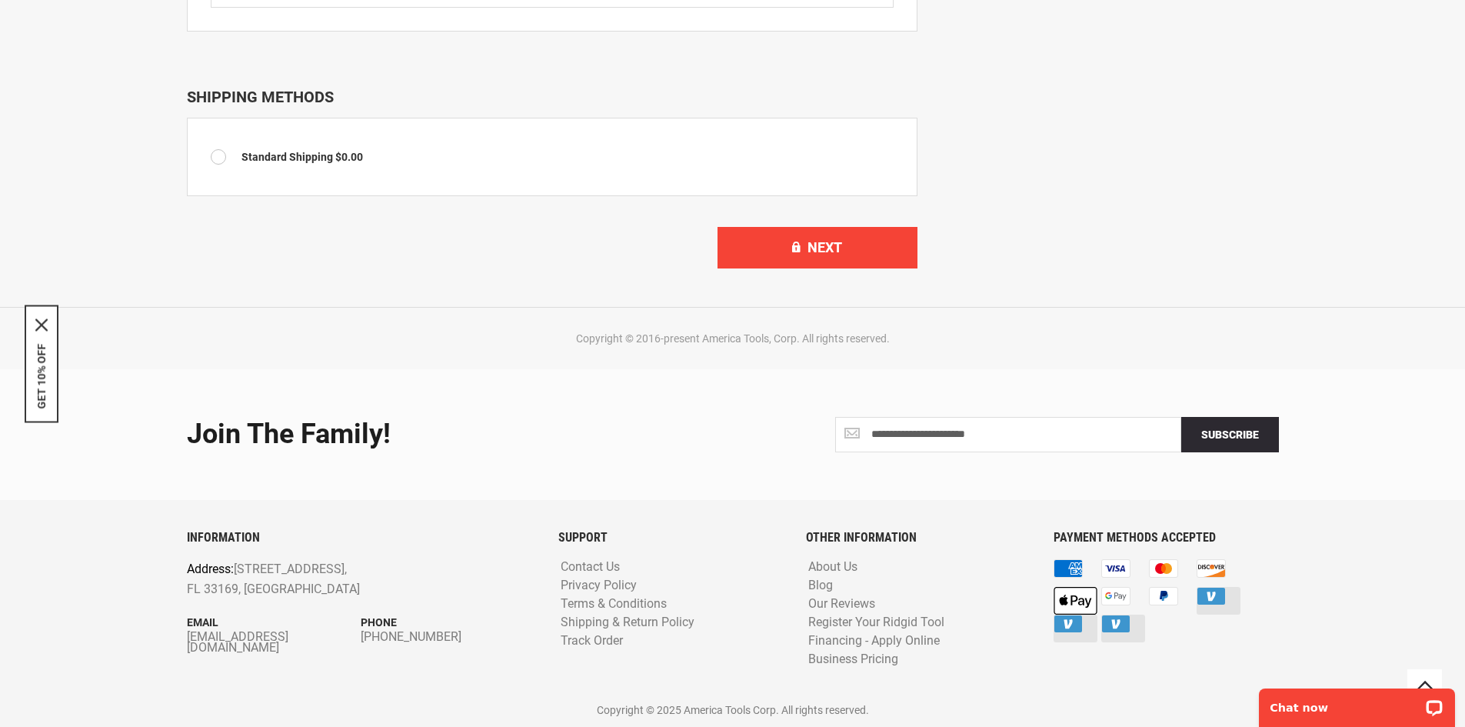
scroll to position [631, 0]
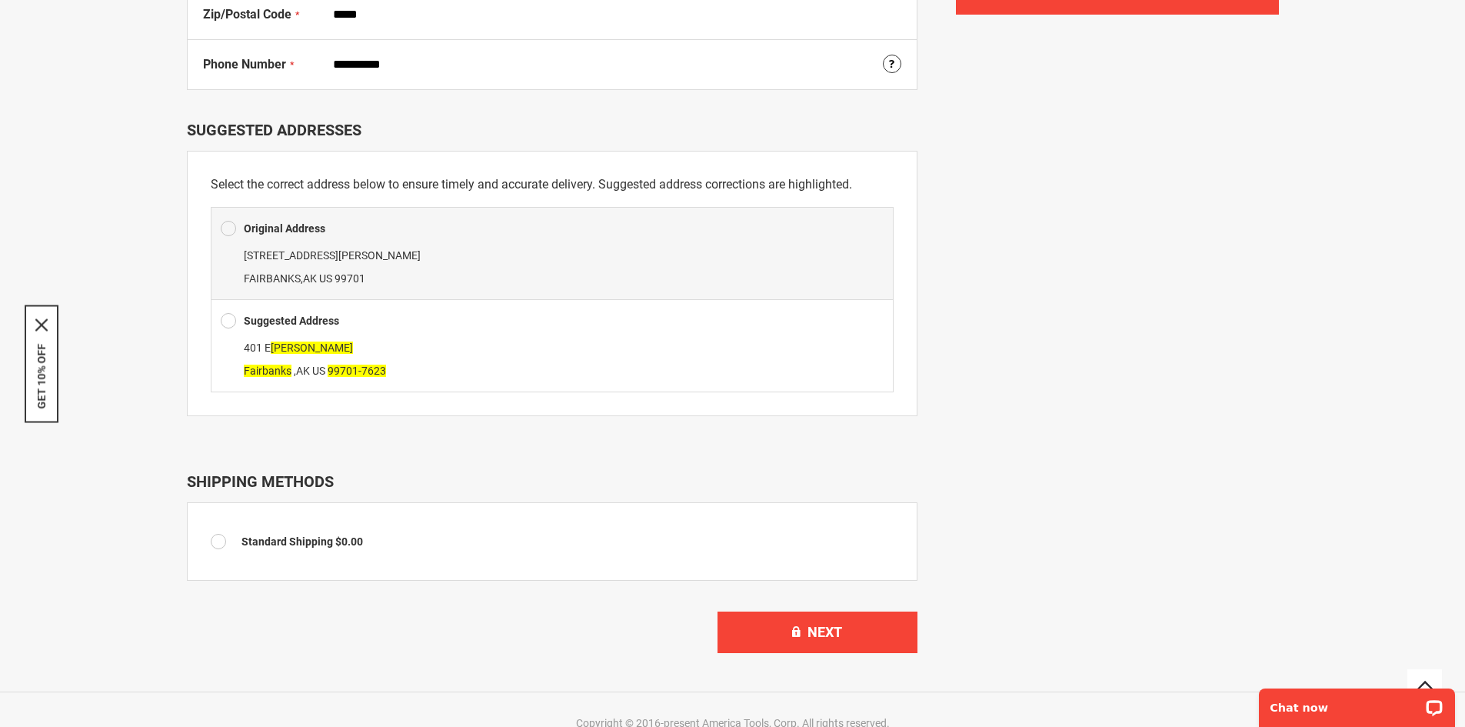
click at [231, 314] on span at bounding box center [228, 320] width 15 height 23
click at [223, 539] on span at bounding box center [222, 541] width 23 height 15
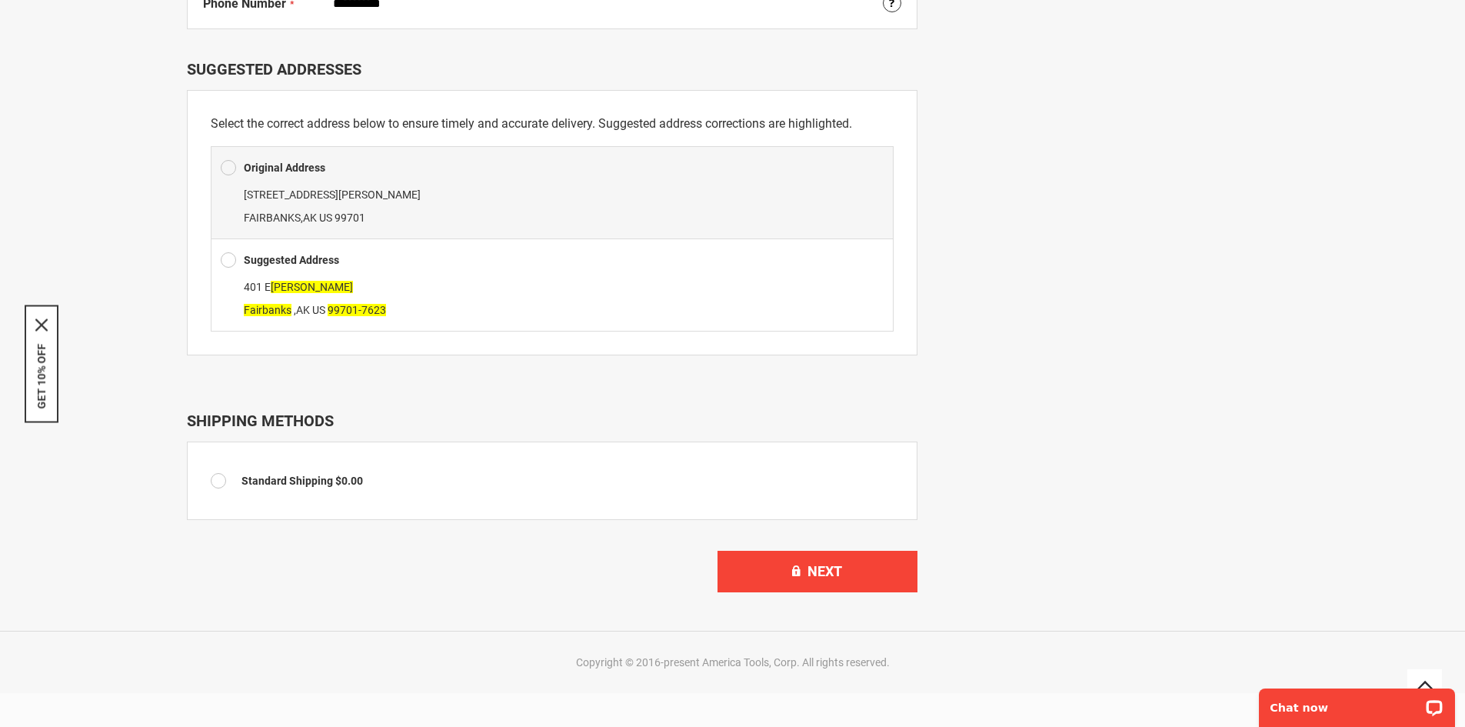
scroll to position [692, 0]
click at [868, 574] on button "Next" at bounding box center [817, 571] width 200 height 42
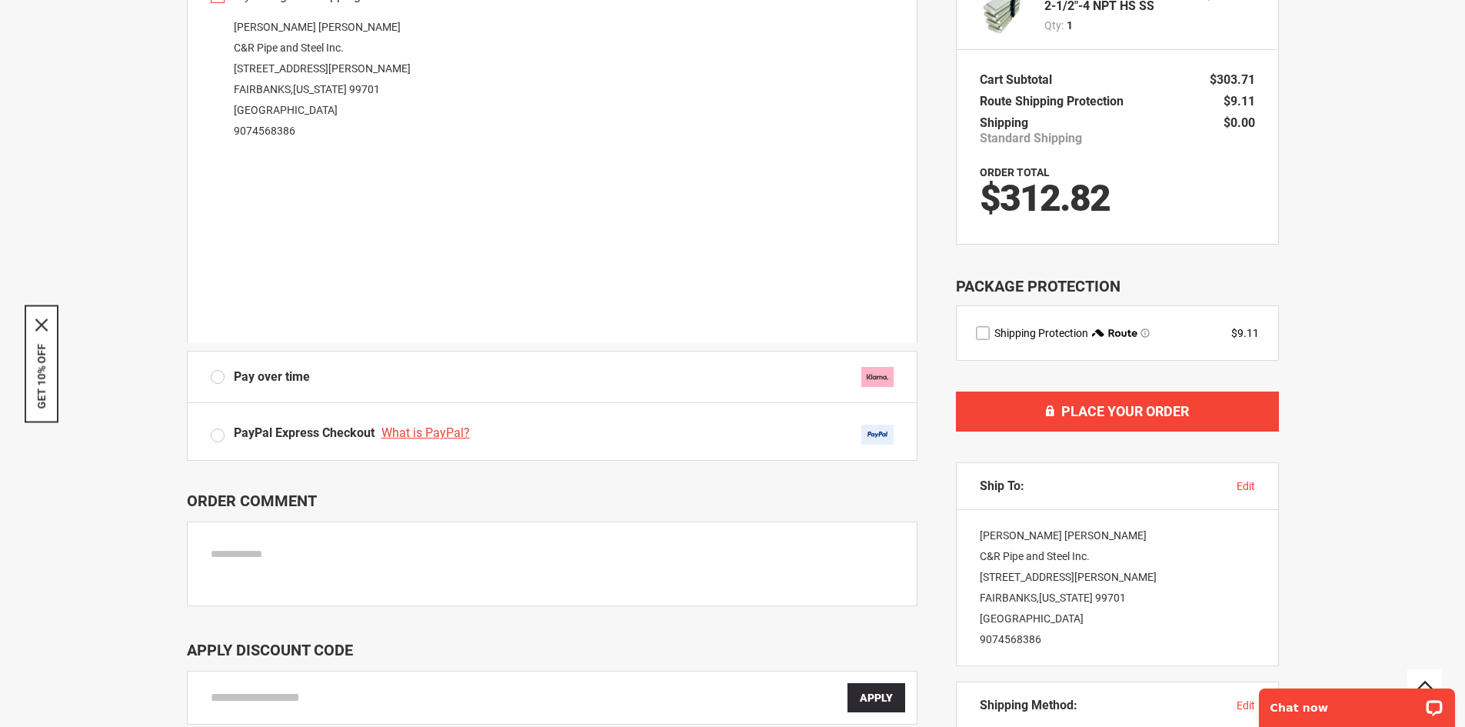
scroll to position [231, 0]
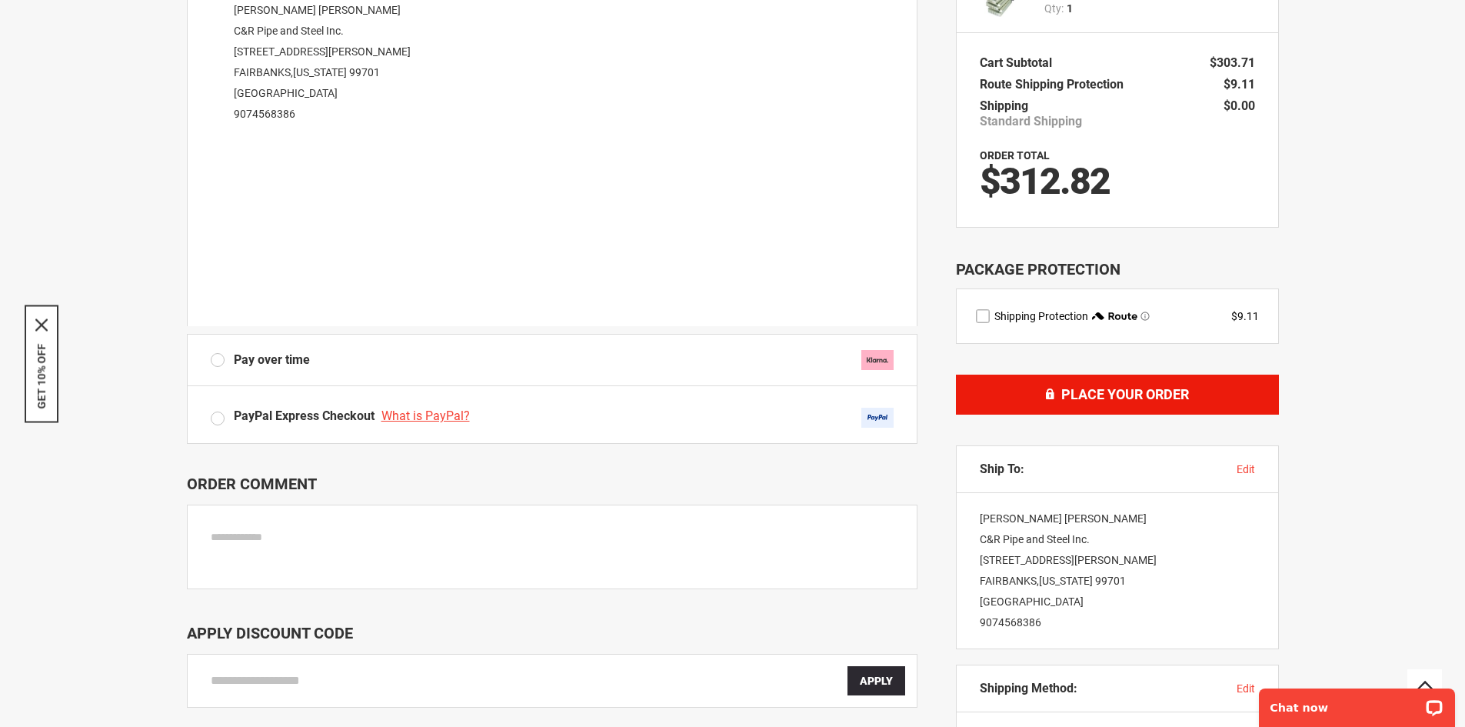
click at [1233, 388] on button "Place Your Order" at bounding box center [1117, 395] width 323 height 40
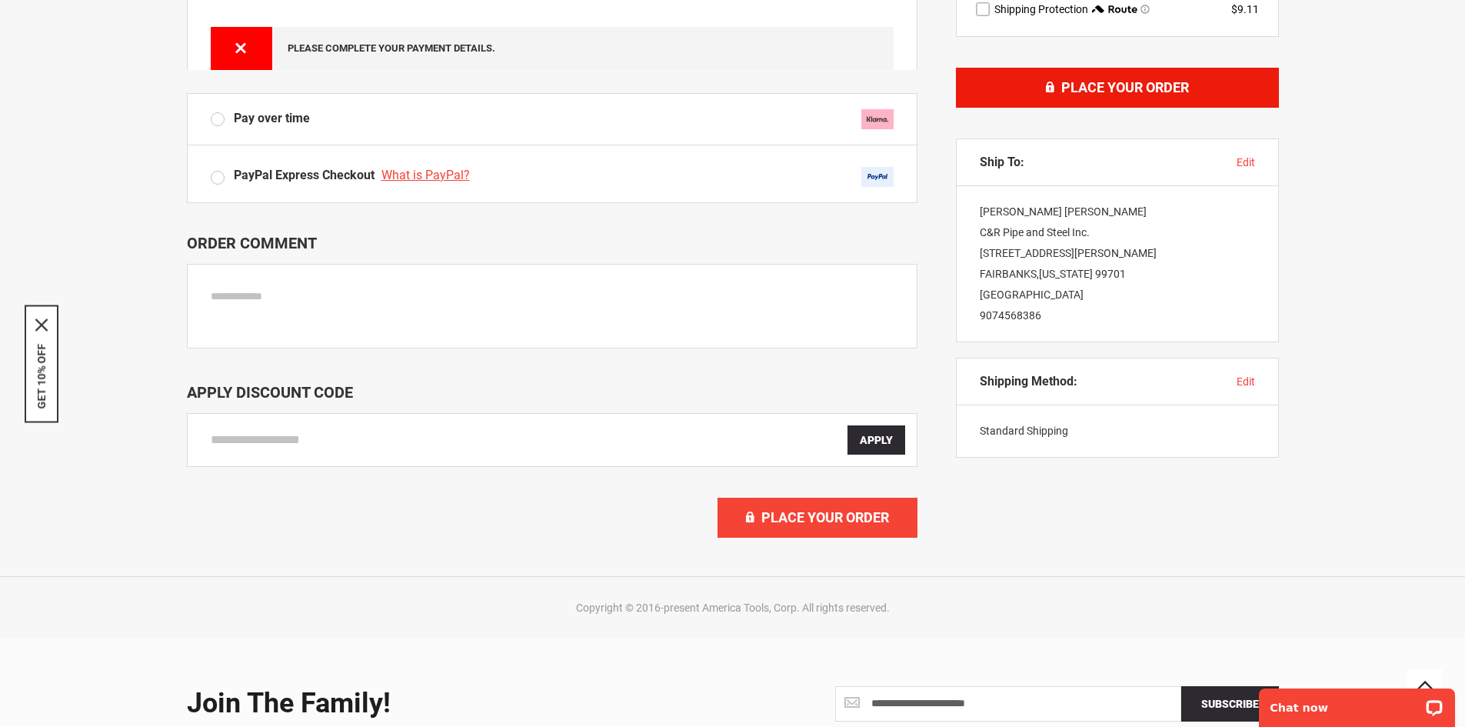
scroll to position [538, 0]
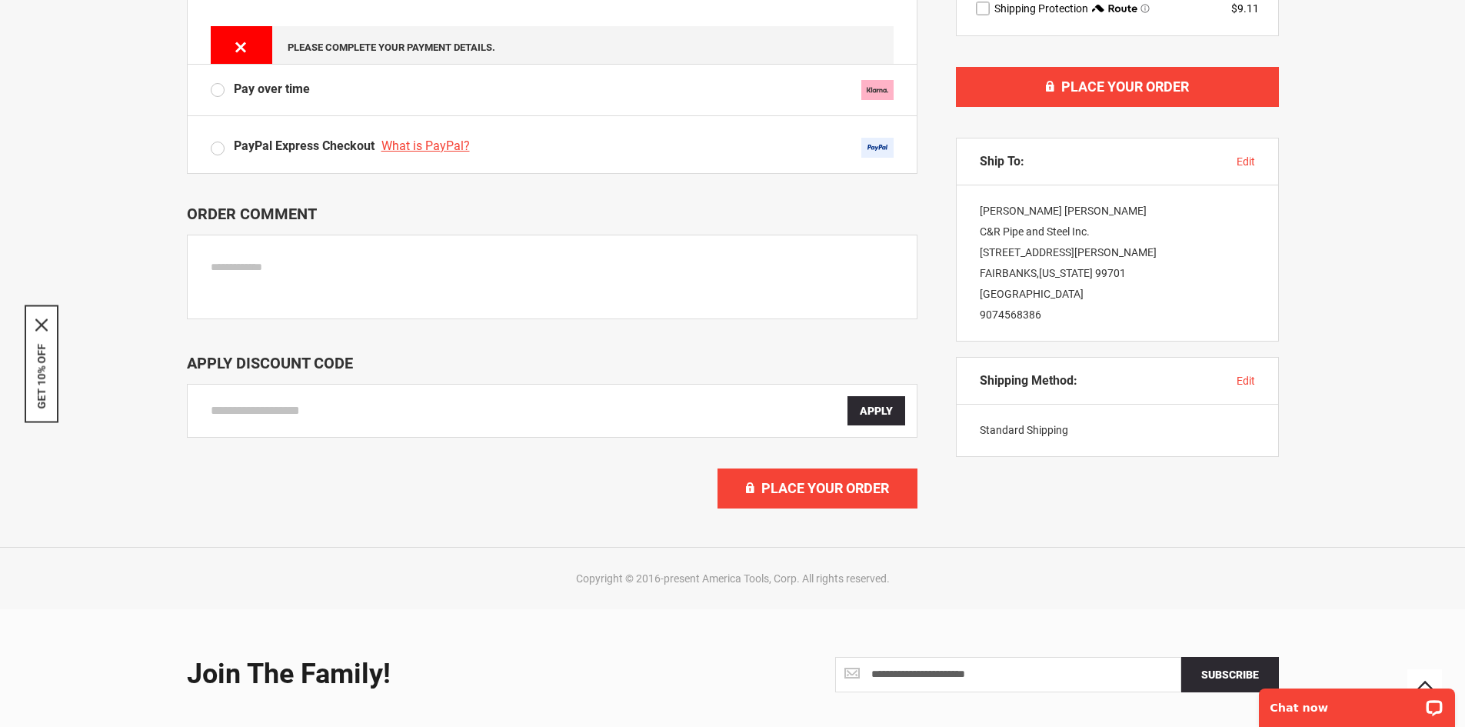
click at [1241, 380] on span "edit" at bounding box center [1246, 381] width 18 height 12
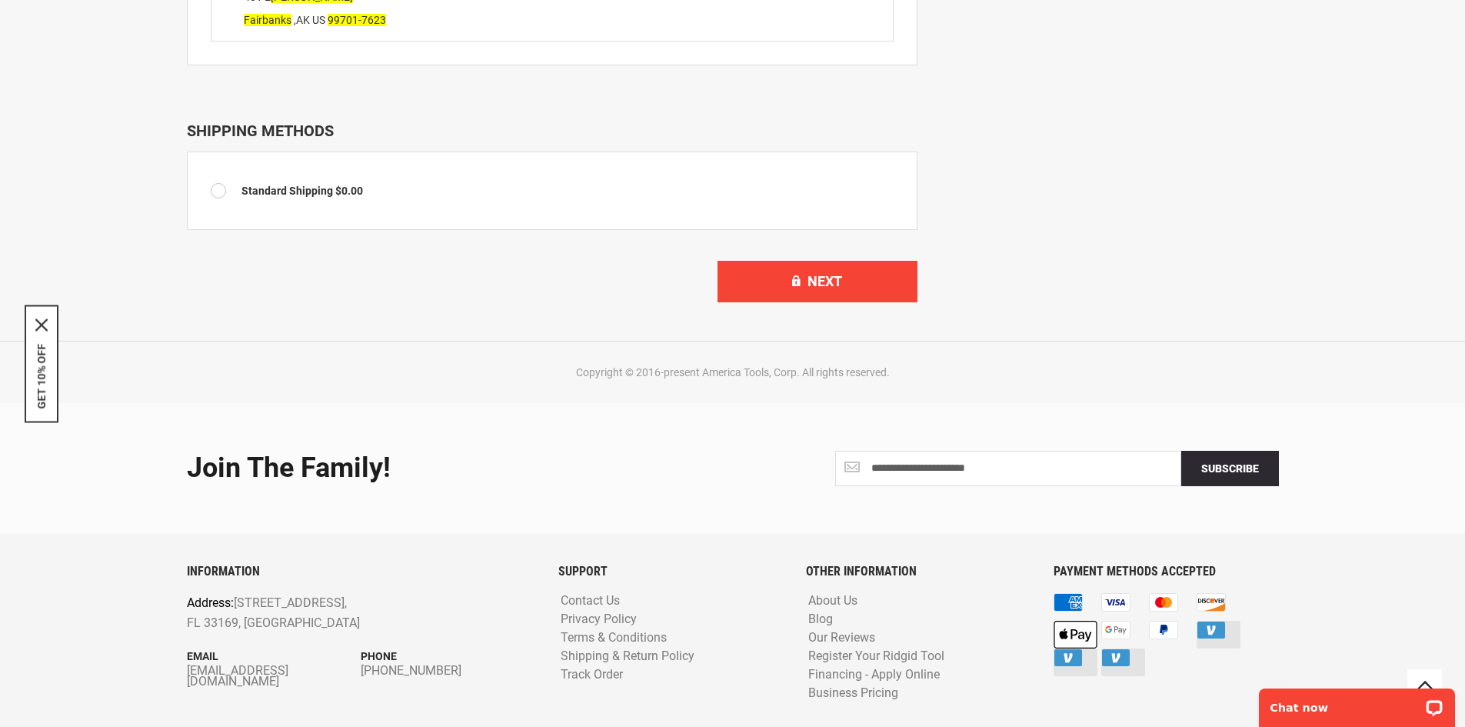
scroll to position [1015, 0]
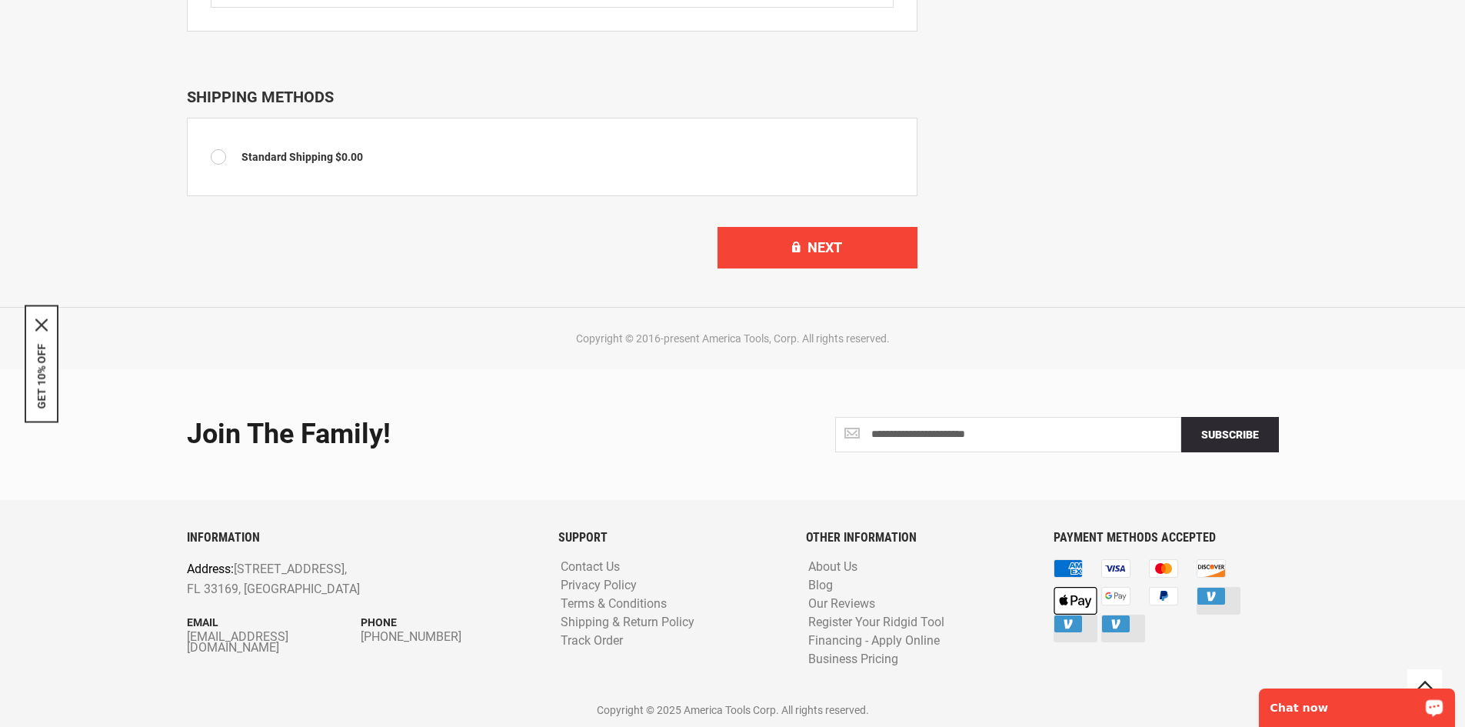
click at [1333, 703] on p "Chat now" at bounding box center [1346, 707] width 152 height 12
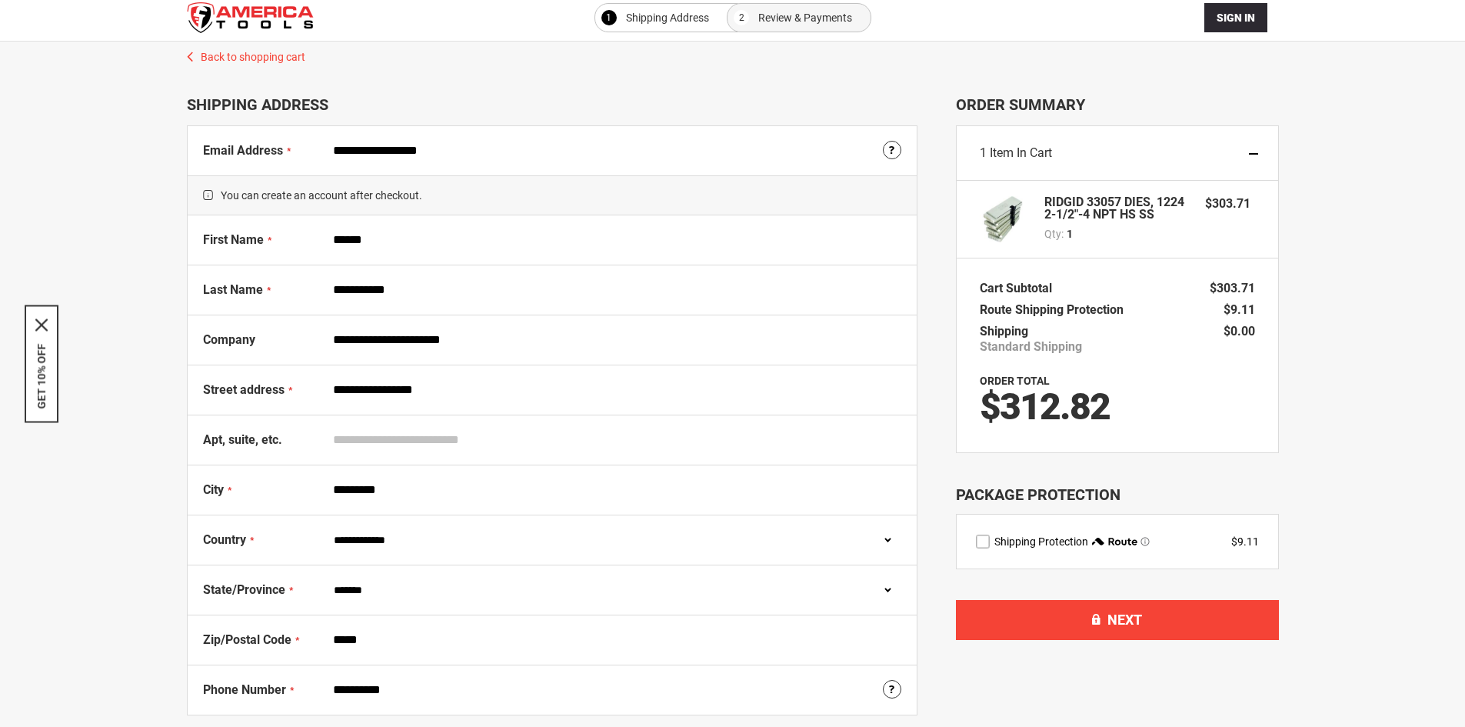
scroll to position [0, 0]
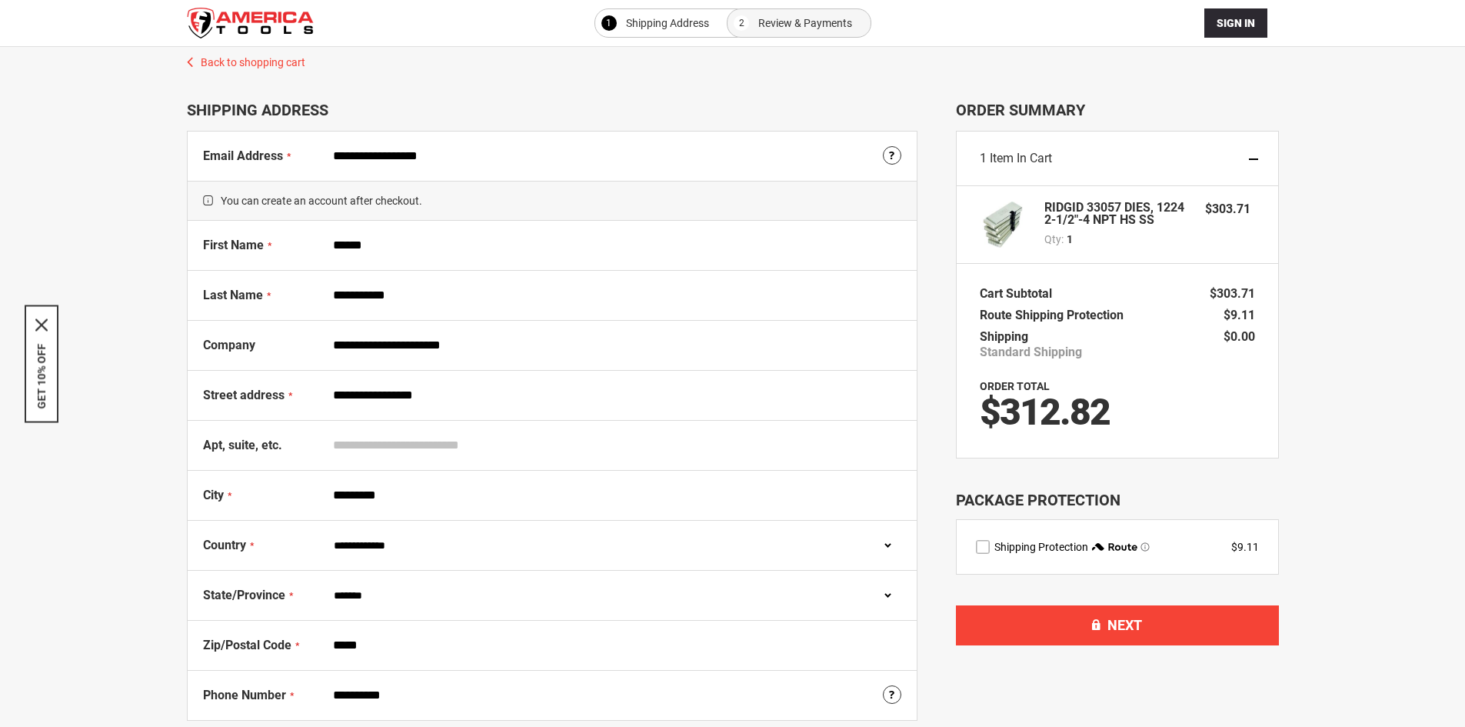
click at [1378, 141] on div "**********" at bounding box center [732, 673] width 1434 height 1252
click at [887, 391] on div "**********" at bounding box center [552, 470] width 729 height 499
click at [1036, 157] on span "Item in Cart" at bounding box center [1021, 158] width 62 height 15
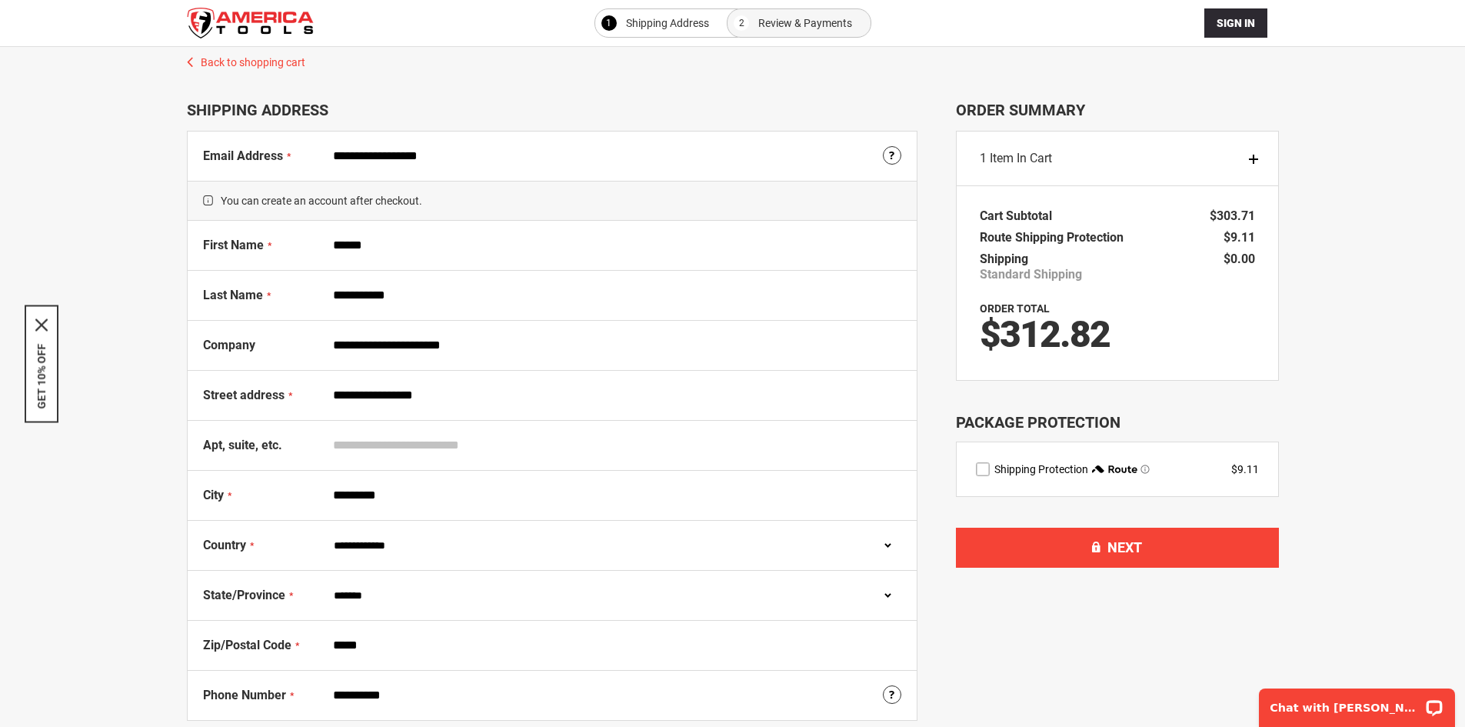
click at [273, 58] on link "Back to shopping cart" at bounding box center [732, 58] width 1123 height 23
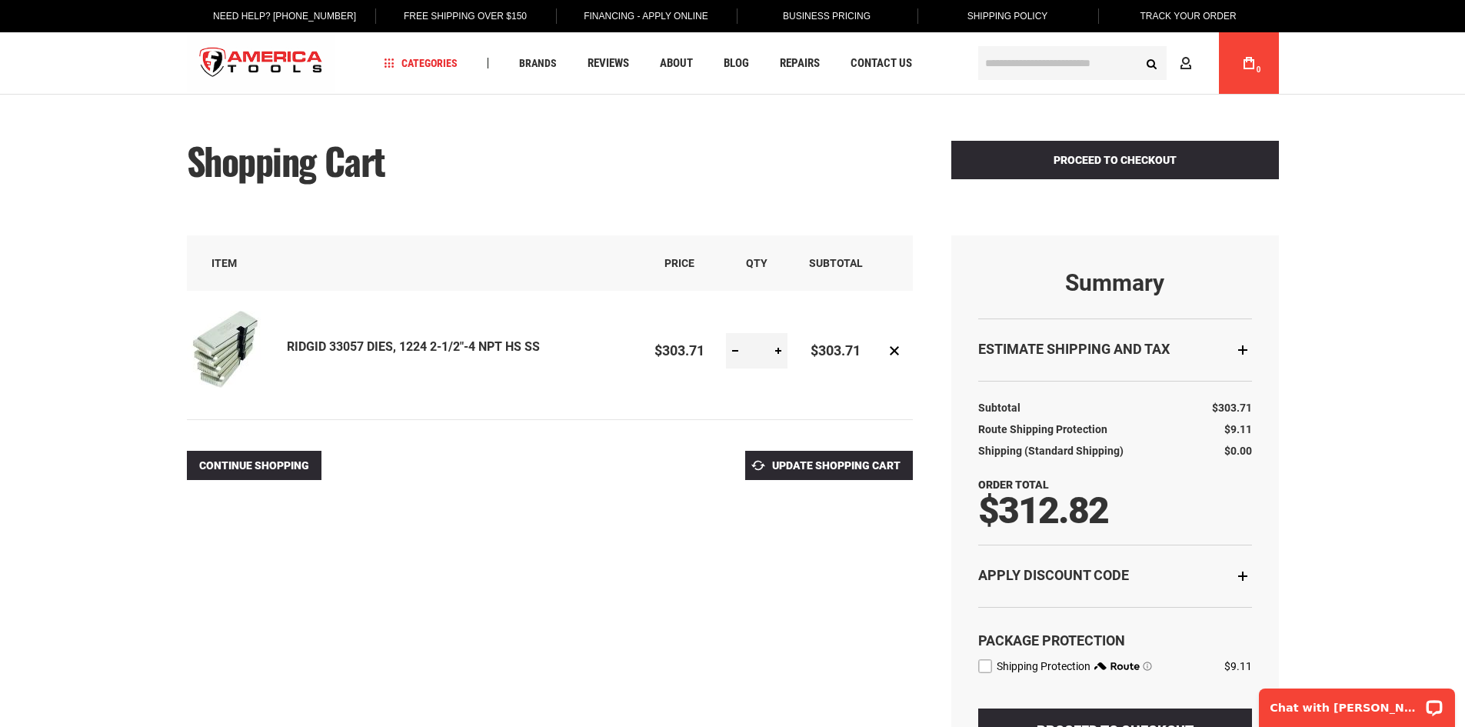
click at [362, 345] on link "RIDGID 33057 DIES, 1224 2-1/2"-4 NPT HS SS" at bounding box center [413, 346] width 253 height 15
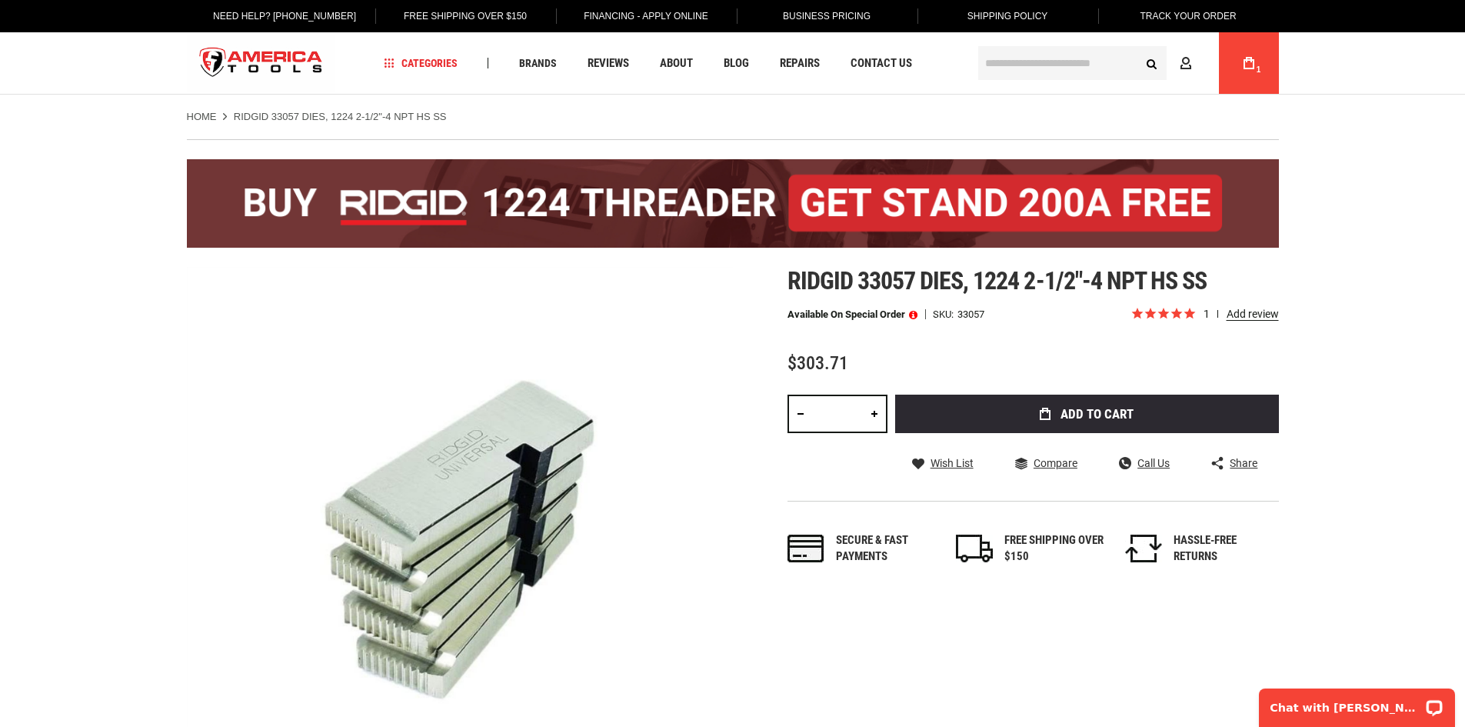
drag, startPoint x: 1394, startPoint y: 699, endPoint x: 1393, endPoint y: 608, distance: 90.7
click at [1437, 709] on icon "Open LiveChat chat widget" at bounding box center [1435, 707] width 12 height 8
